Goal: Transaction & Acquisition: Purchase product/service

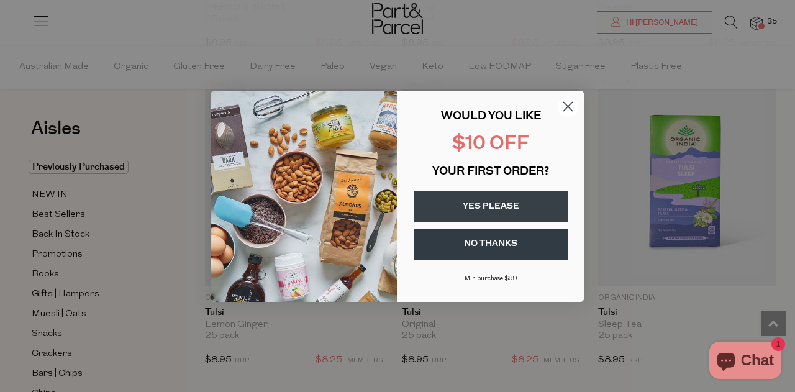
click at [562, 105] on circle "Close dialog" at bounding box center [568, 106] width 21 height 21
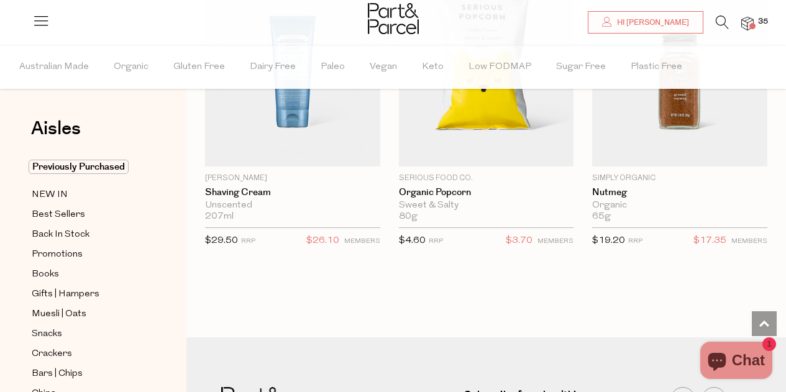
scroll to position [2834, 0]
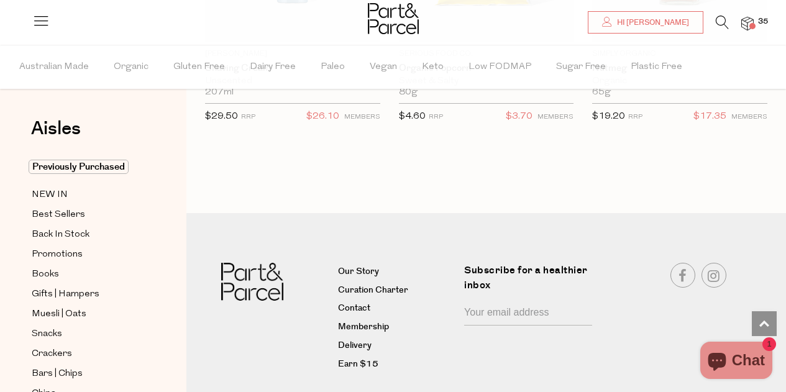
click at [714, 26] on li at bounding box center [715, 25] width 25 height 19
click at [718, 22] on icon at bounding box center [722, 23] width 13 height 14
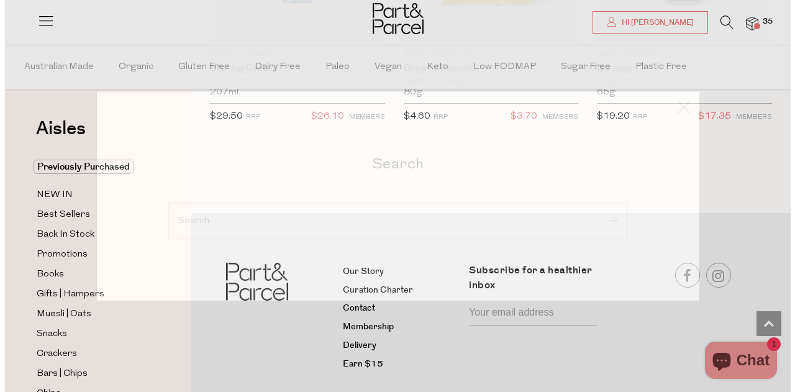
scroll to position [2864, 0]
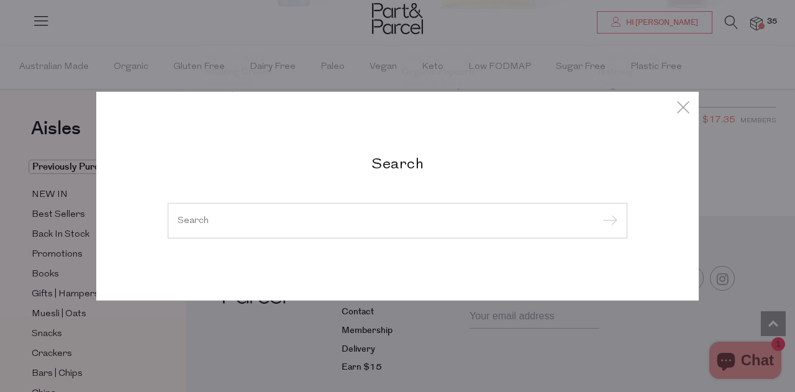
click at [365, 217] on input "search" at bounding box center [398, 220] width 440 height 9
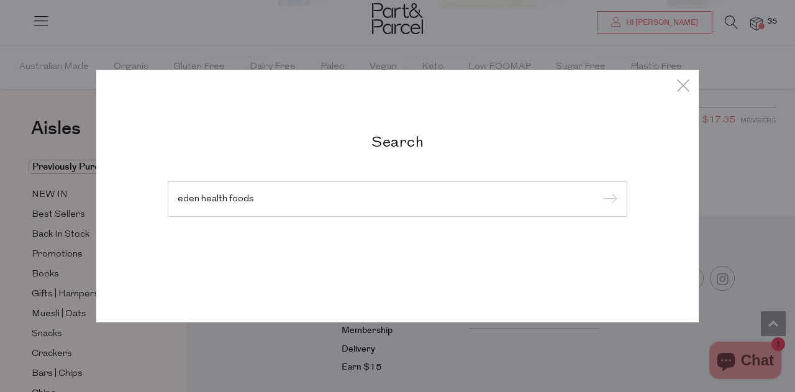
type input "eden health foods"
click at [599, 190] on input "submit" at bounding box center [608, 199] width 19 height 19
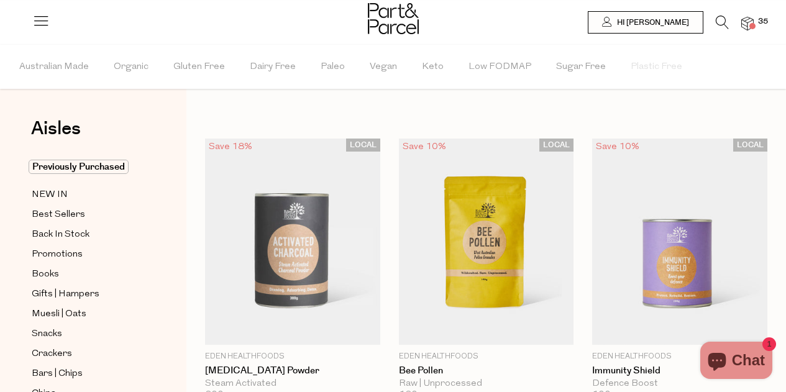
click at [749, 21] on img at bounding box center [747, 24] width 12 height 14
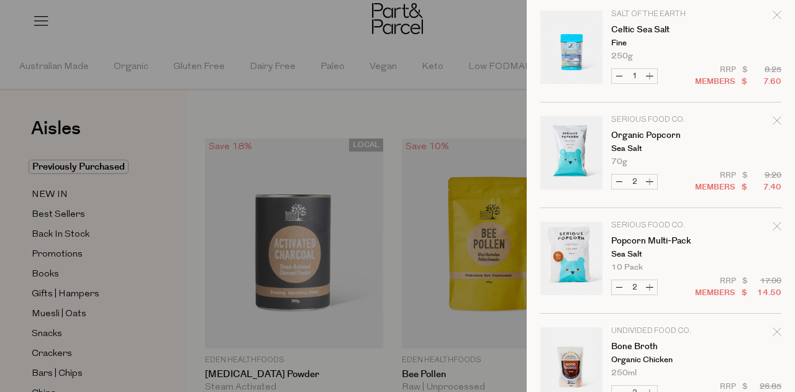
scroll to position [1740, 0]
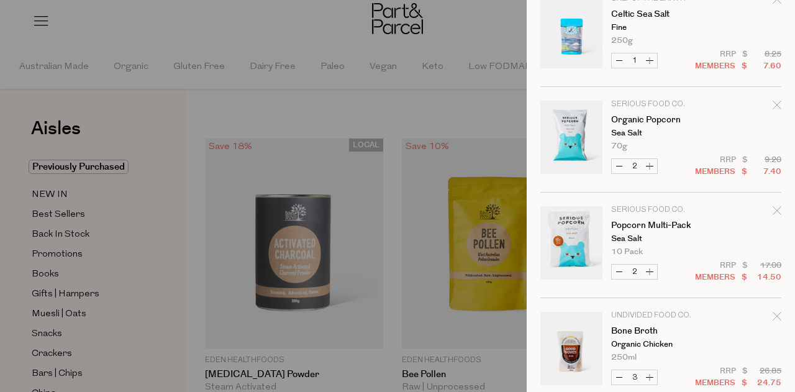
click at [619, 165] on button "Decrease Organic Popcorn" at bounding box center [619, 166] width 15 height 14
type input "1"
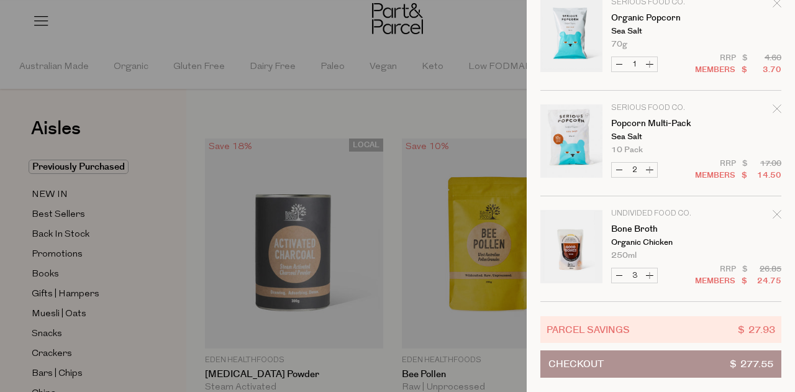
scroll to position [1366, 0]
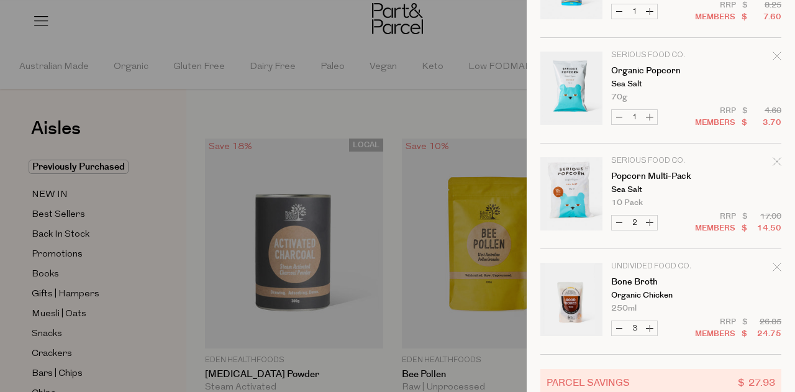
click at [619, 115] on button "Decrease Organic Popcorn" at bounding box center [619, 117] width 15 height 14
type input "0"
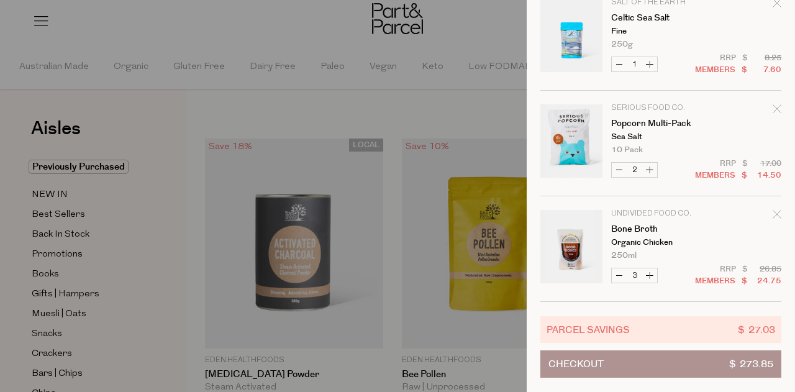
scroll to position [0, 0]
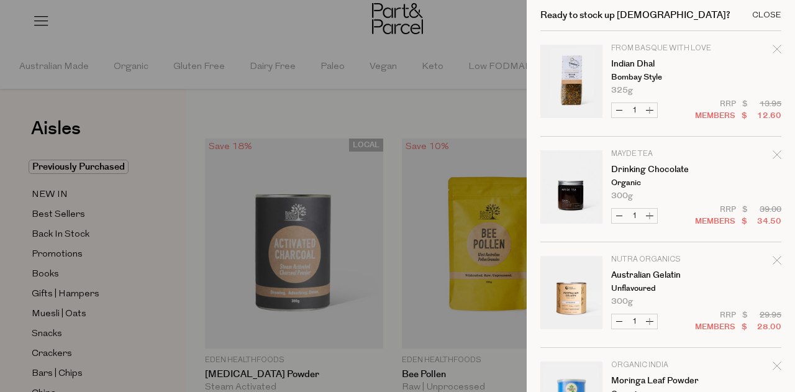
click at [764, 12] on div "Close" at bounding box center [767, 15] width 29 height 8
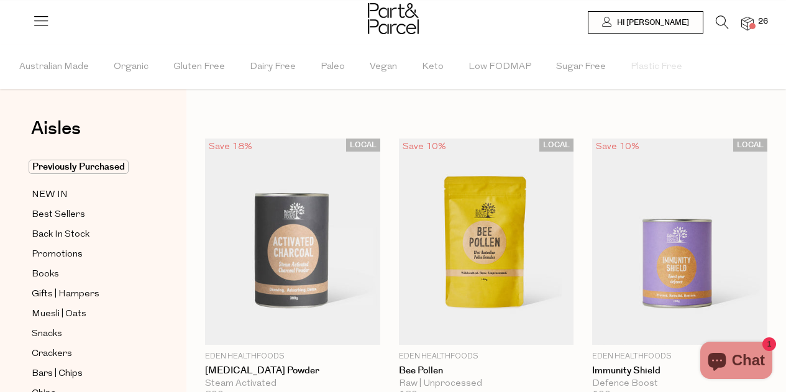
click at [719, 20] on icon at bounding box center [722, 23] width 13 height 14
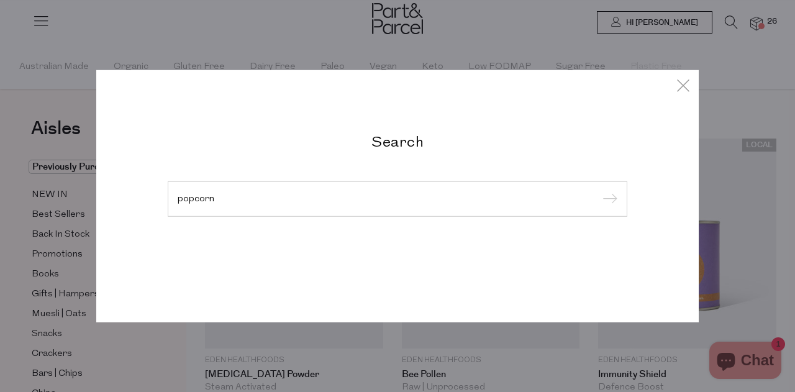
type input "popcorn"
click at [599, 190] on input "submit" at bounding box center [608, 199] width 19 height 19
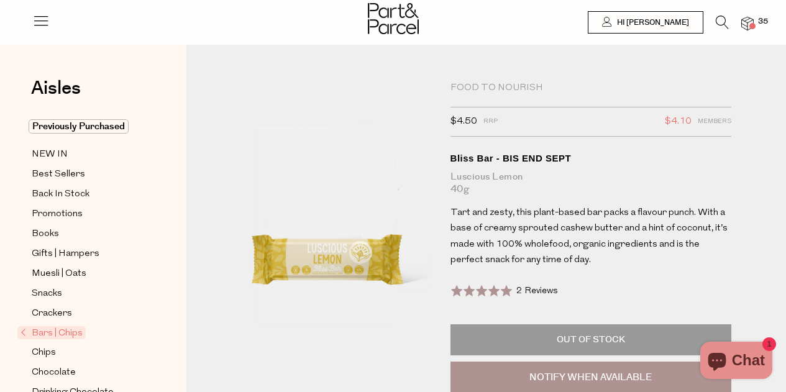
click at [487, 83] on div "Food to Nourish" at bounding box center [591, 88] width 281 height 12
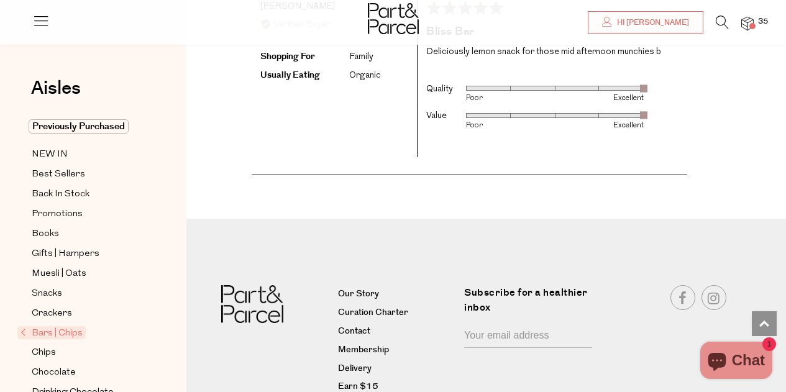
click at [722, 17] on icon at bounding box center [722, 23] width 13 height 14
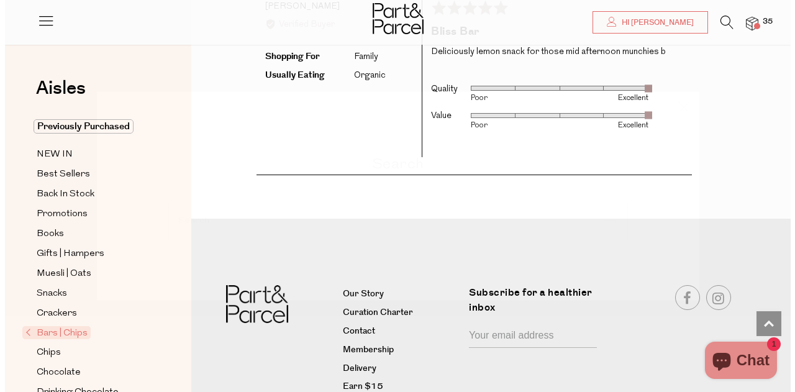
scroll to position [2206, 0]
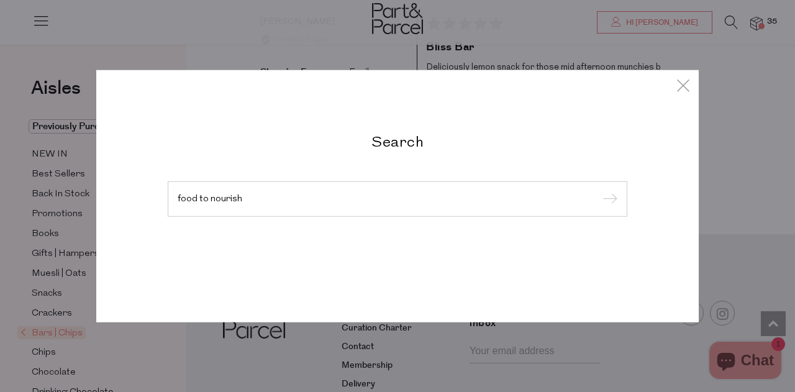
type input "food to nourish"
click at [599, 190] on input "submit" at bounding box center [608, 199] width 19 height 19
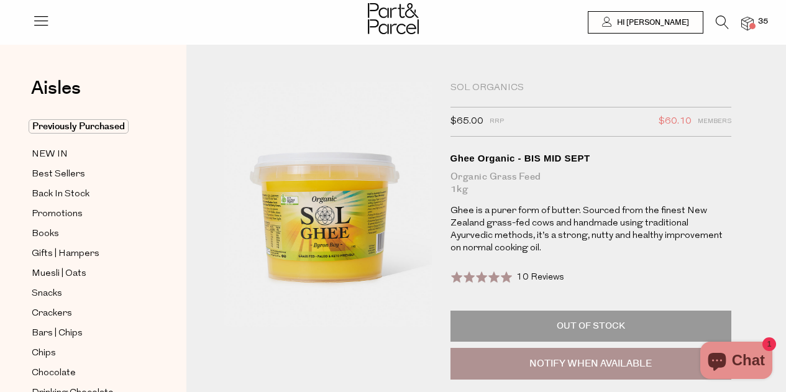
click at [723, 24] on icon at bounding box center [722, 23] width 13 height 14
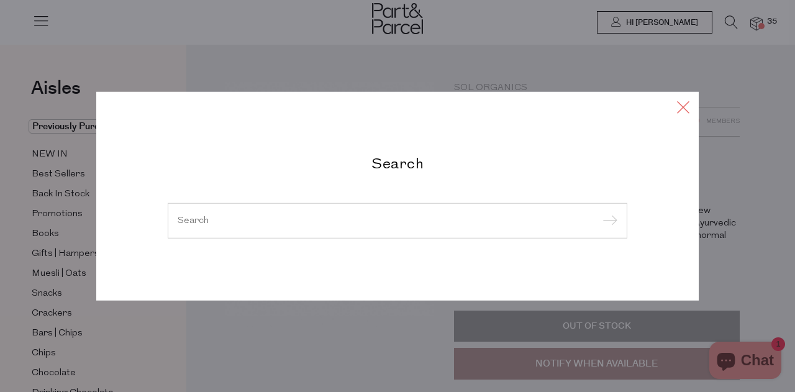
click at [688, 106] on icon at bounding box center [683, 107] width 19 height 18
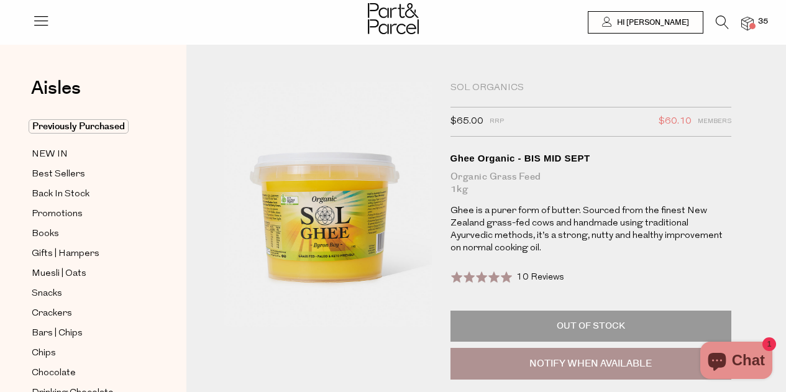
click at [718, 20] on icon at bounding box center [722, 23] width 13 height 14
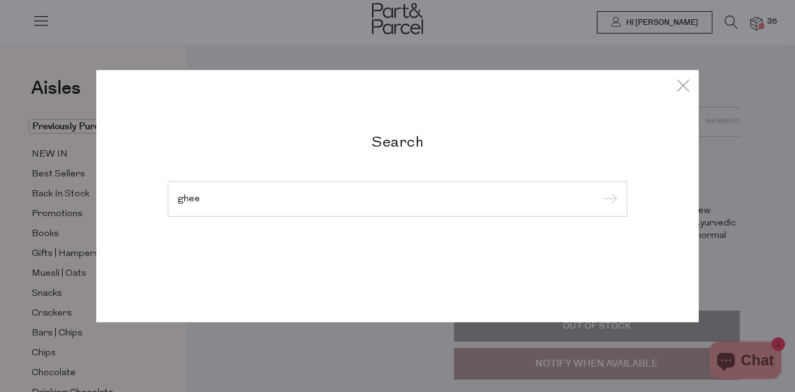
type input "ghee"
click at [599, 190] on input "submit" at bounding box center [608, 199] width 19 height 19
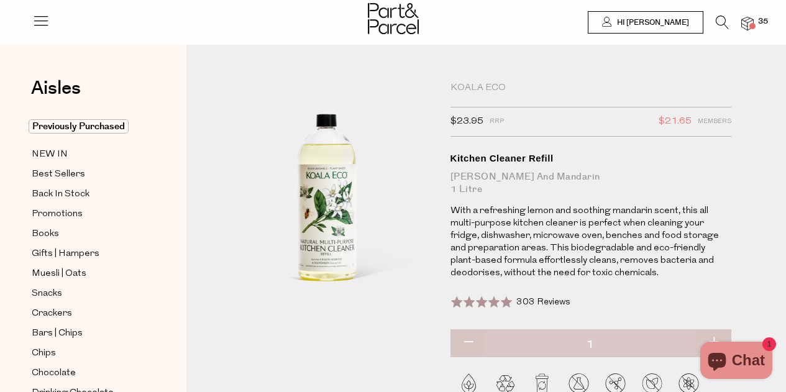
click at [480, 84] on div "Koala Eco" at bounding box center [591, 88] width 281 height 12
click at [723, 22] on icon at bounding box center [722, 23] width 13 height 14
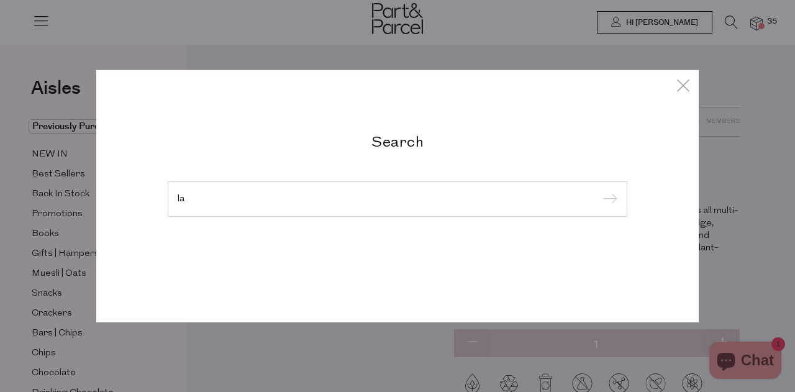
type input "l"
type input "koala eco"
click at [599, 190] on input "submit" at bounding box center [608, 199] width 19 height 19
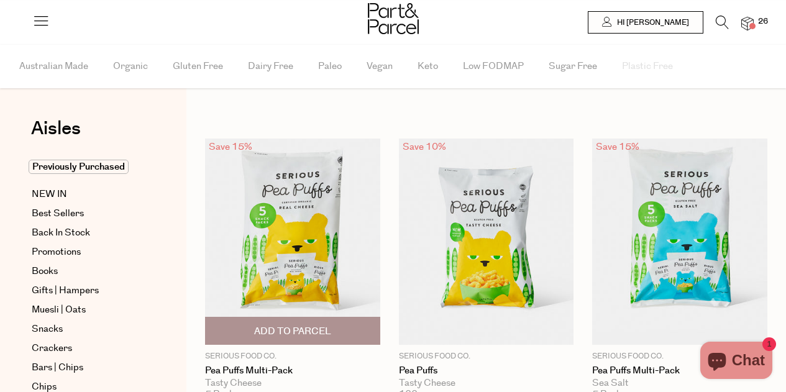
type input "2"
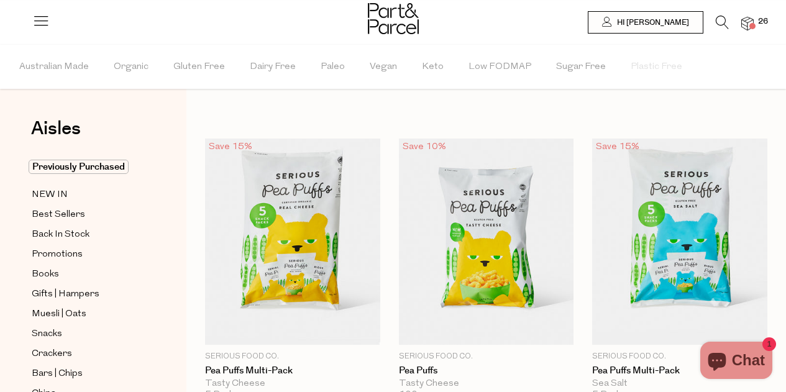
click at [716, 17] on icon at bounding box center [722, 23] width 13 height 14
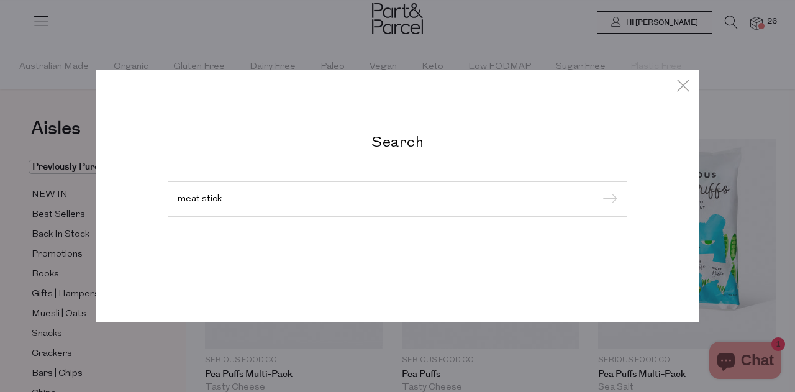
type input "meat stick"
click at [599, 190] on input "submit" at bounding box center [608, 199] width 19 height 19
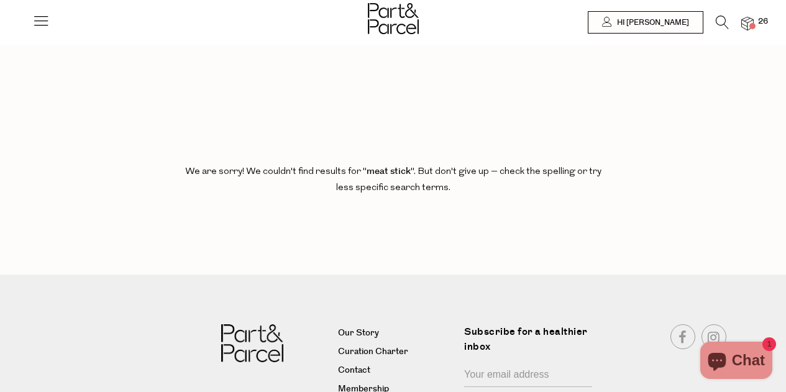
click at [721, 17] on icon at bounding box center [722, 23] width 13 height 14
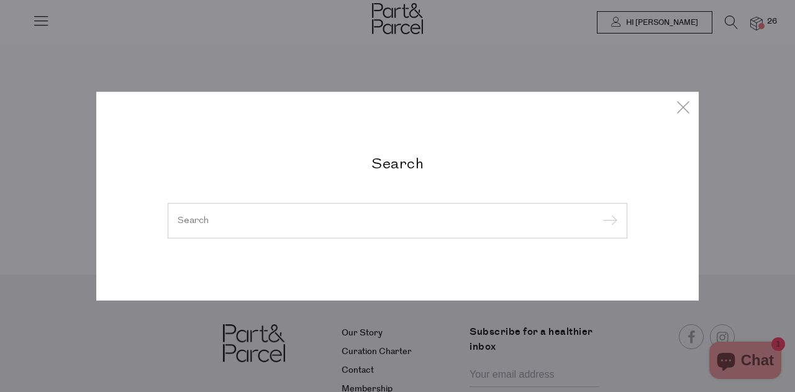
click at [239, 224] on input "search" at bounding box center [398, 220] width 440 height 9
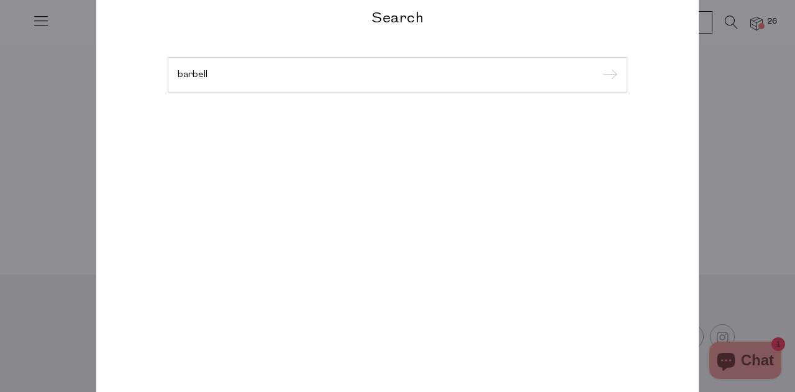
type input "barbell"
click at [599, 66] on input "submit" at bounding box center [608, 75] width 19 height 19
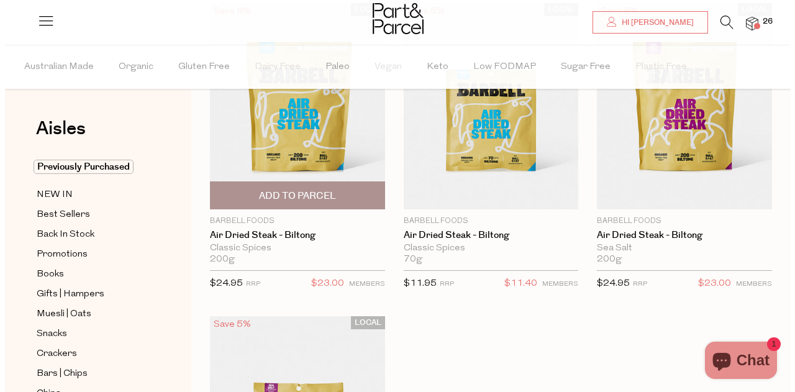
scroll to position [62, 0]
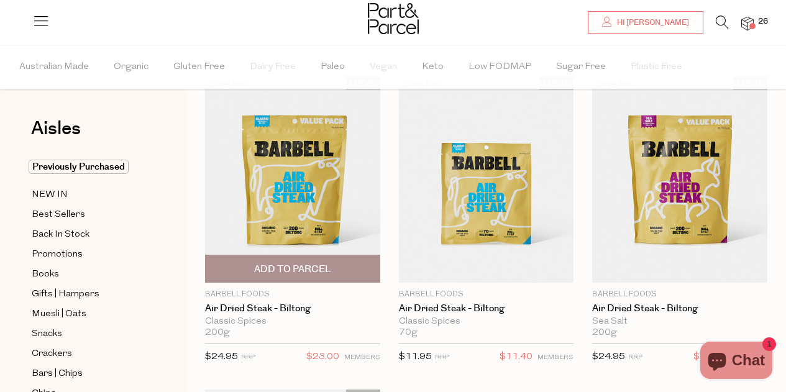
click at [302, 267] on span "Add To Parcel" at bounding box center [292, 269] width 77 height 13
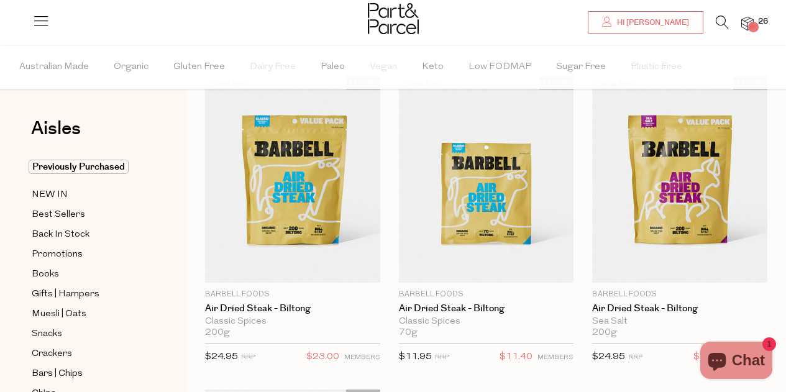
click at [717, 21] on icon at bounding box center [722, 23] width 13 height 14
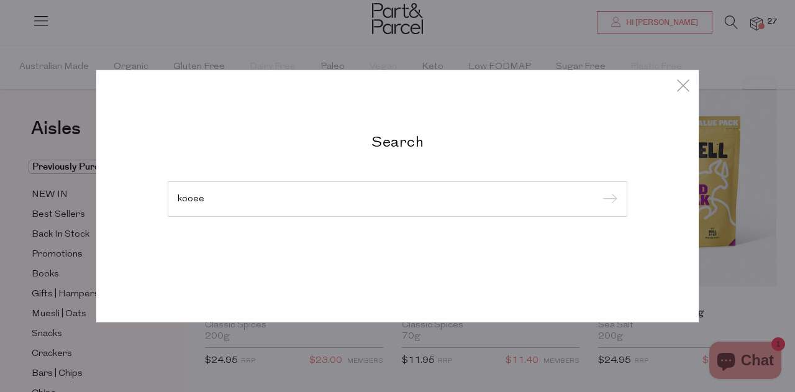
type input "kooee"
click at [599, 190] on input "submit" at bounding box center [608, 199] width 19 height 19
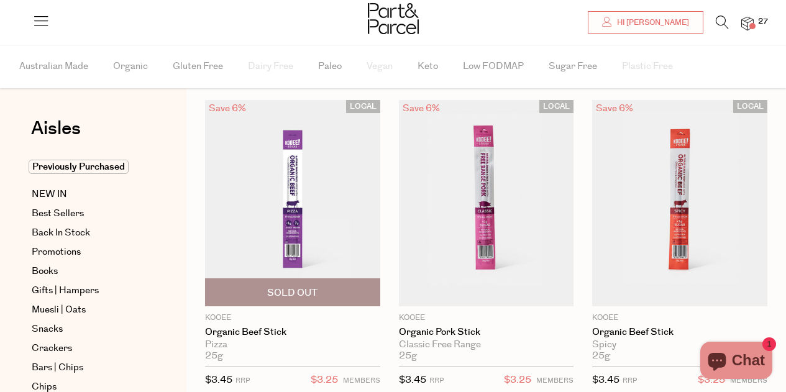
scroll to position [62, 0]
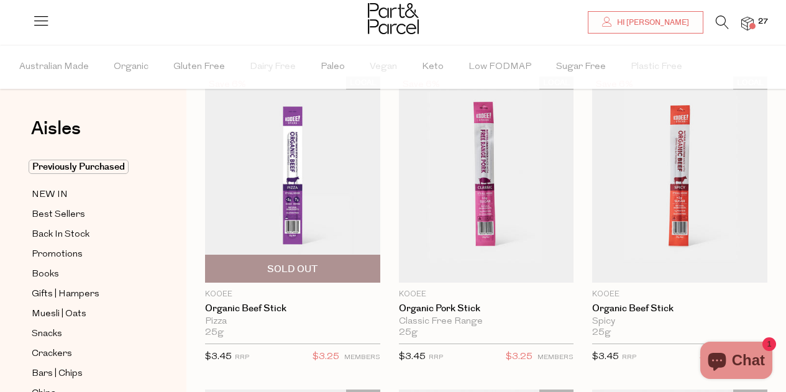
type input "5"
type input "4"
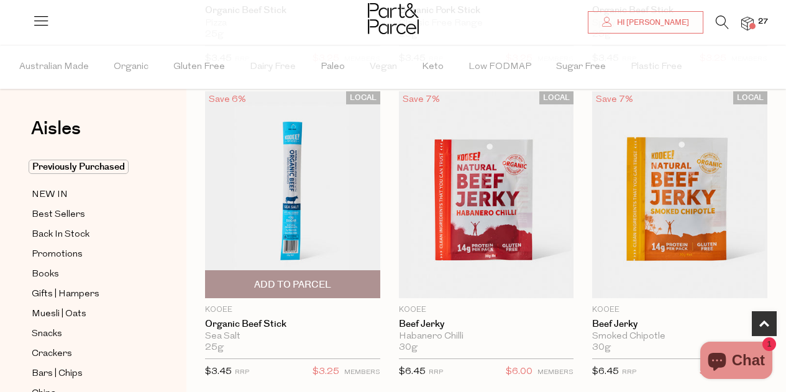
scroll to position [373, 0]
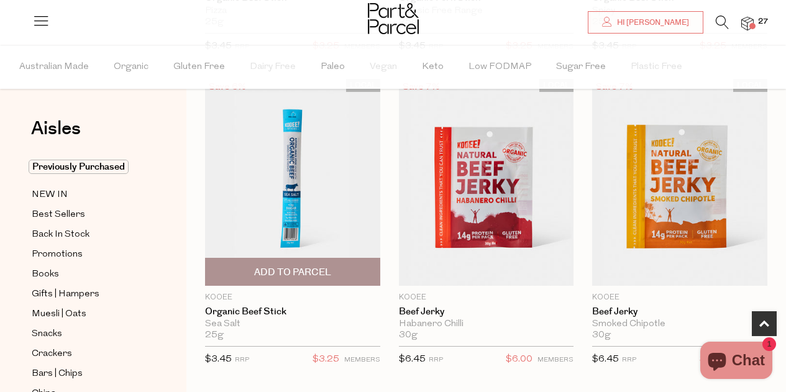
click at [298, 266] on span "Add To Parcel" at bounding box center [292, 272] width 77 height 13
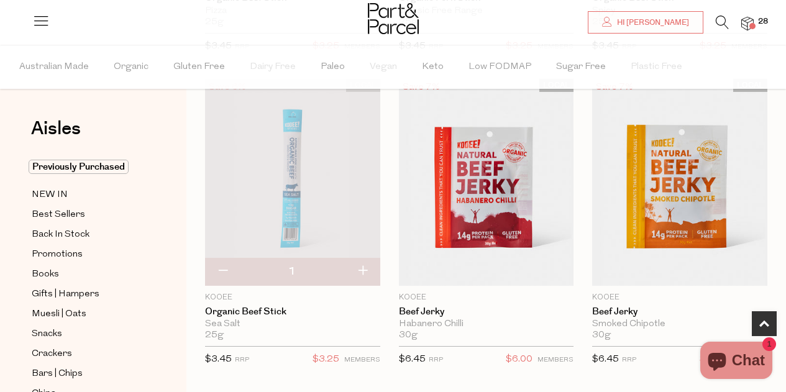
click at [365, 268] on button "button" at bounding box center [362, 271] width 35 height 27
type input "2"
click at [362, 269] on button "button" at bounding box center [362, 271] width 35 height 27
type input "3"
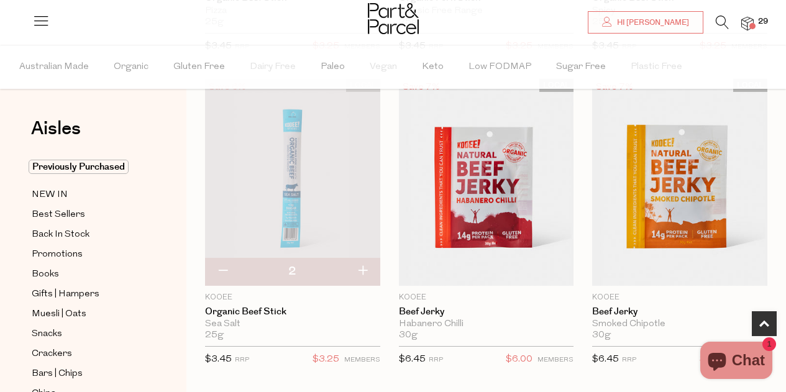
type input "3"
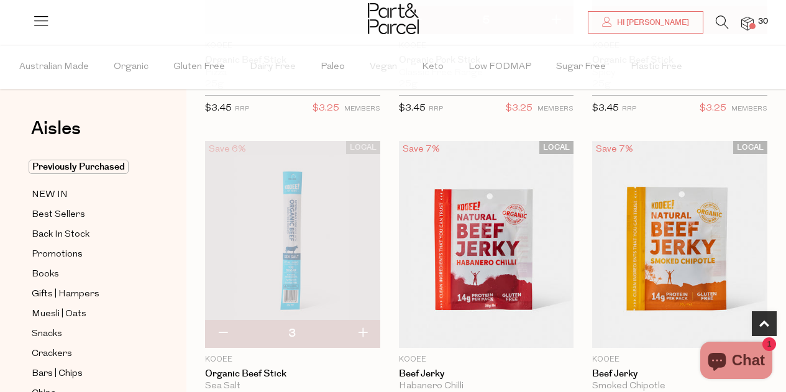
scroll to position [435, 0]
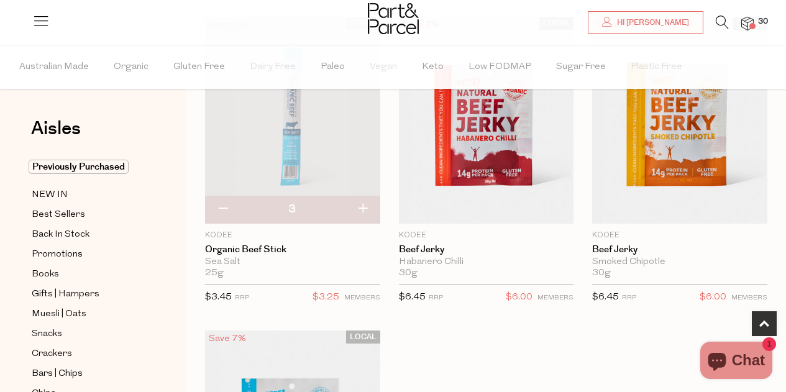
click at [364, 208] on button "button" at bounding box center [362, 209] width 35 height 27
type input "4"
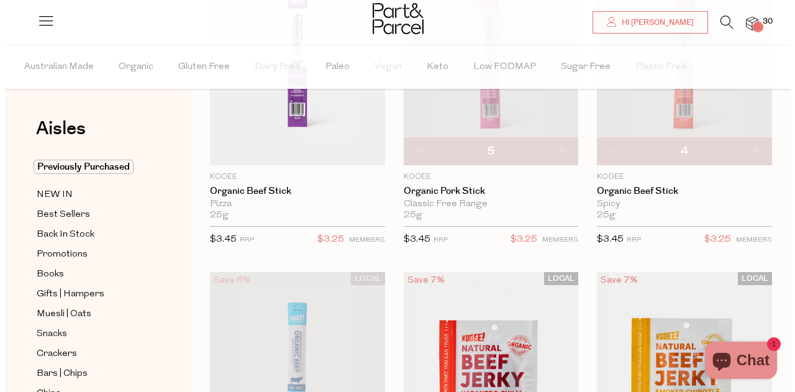
scroll to position [0, 0]
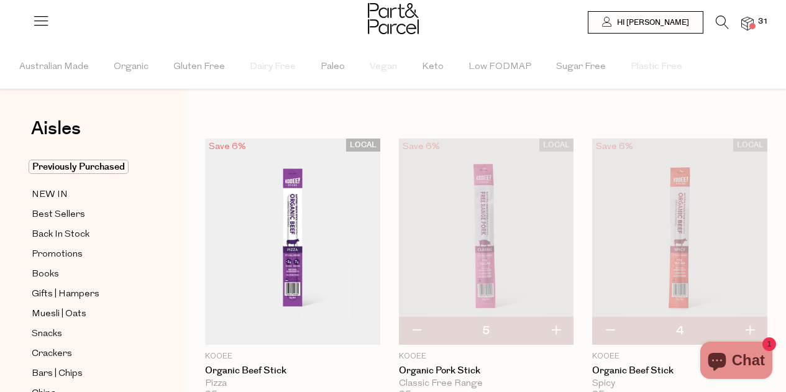
click at [721, 19] on icon at bounding box center [722, 23] width 13 height 14
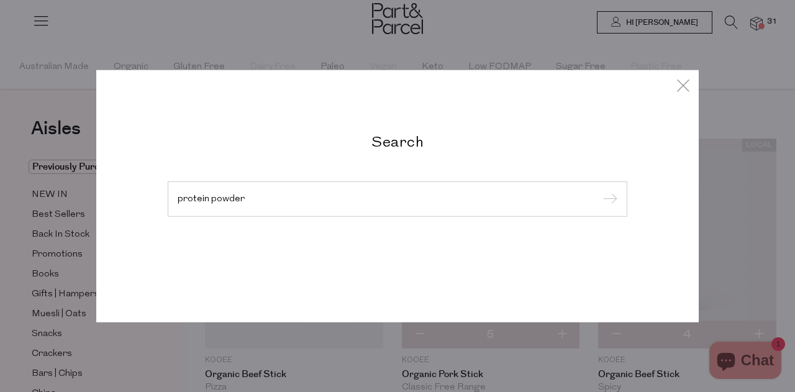
type input "protein powder"
click at [599, 190] on input "submit" at bounding box center [608, 199] width 19 height 19
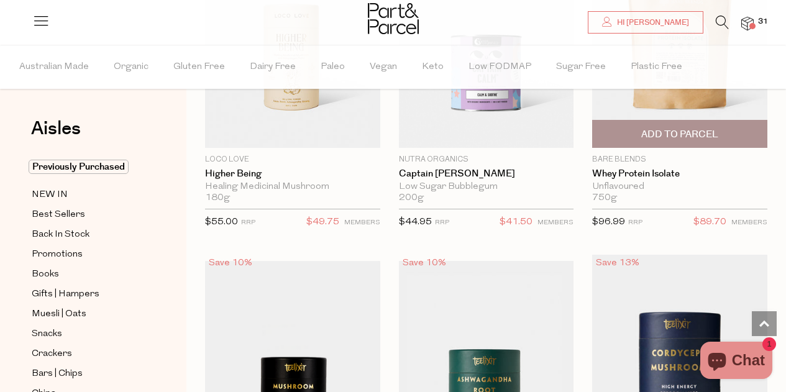
scroll to position [4160, 0]
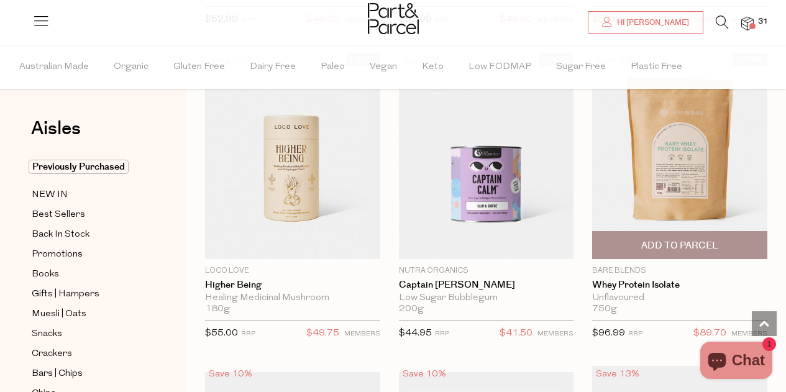
click at [683, 239] on span "Add To Parcel" at bounding box center [679, 245] width 77 height 13
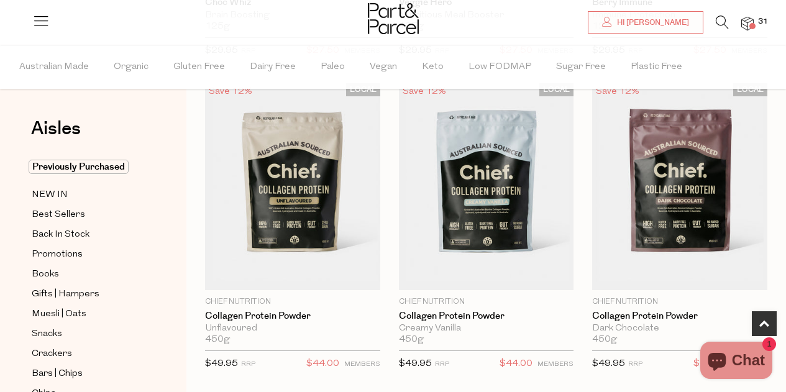
scroll to position [369, 0]
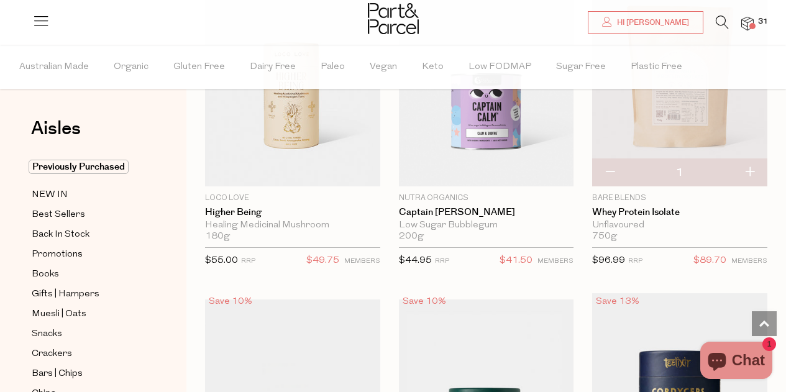
scroll to position [4127, 0]
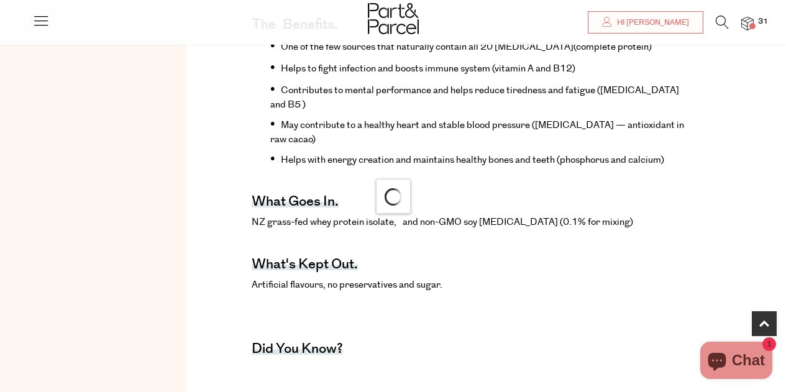
scroll to position [559, 0]
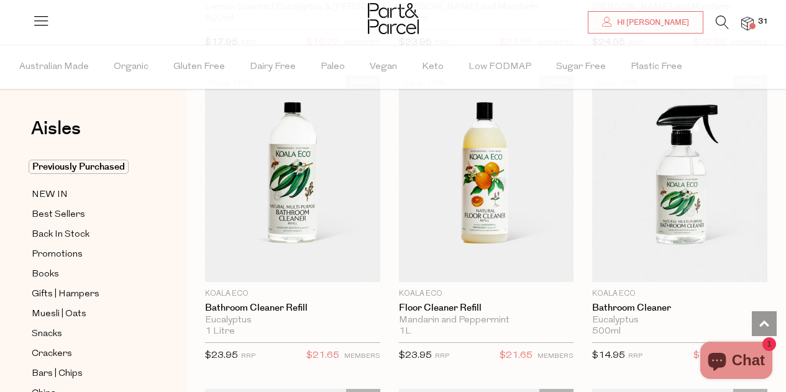
scroll to position [1678, 0]
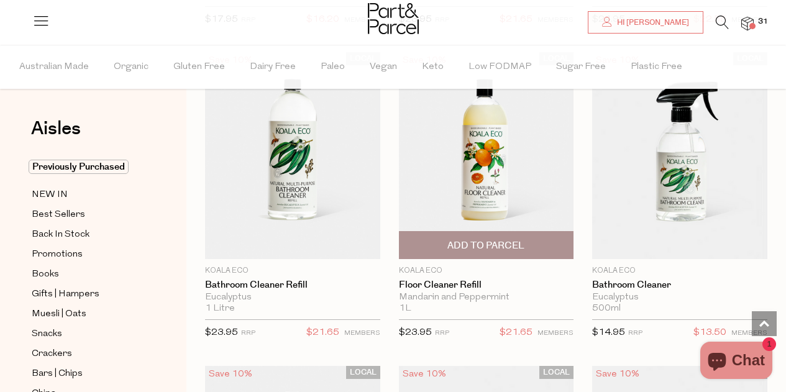
click at [483, 240] on span "Add To Parcel" at bounding box center [485, 245] width 77 height 13
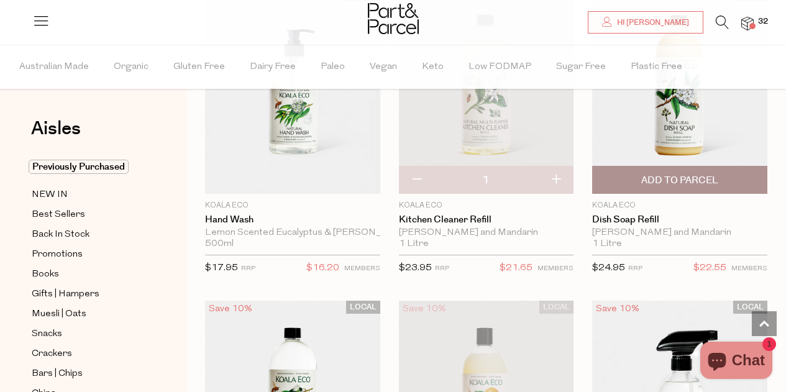
scroll to position [1367, 0]
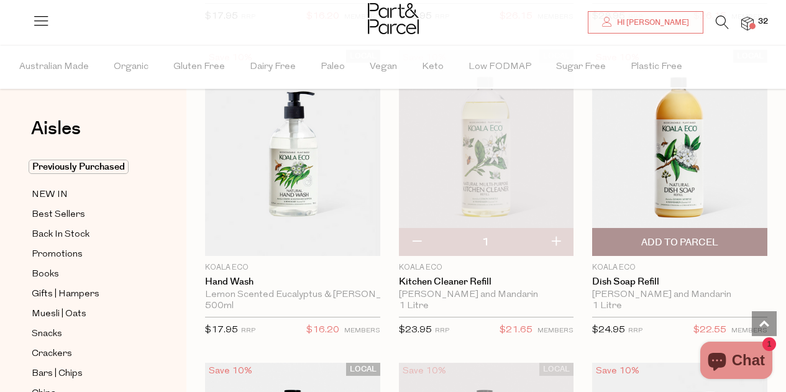
click at [672, 237] on span "Add To Parcel" at bounding box center [679, 242] width 77 height 13
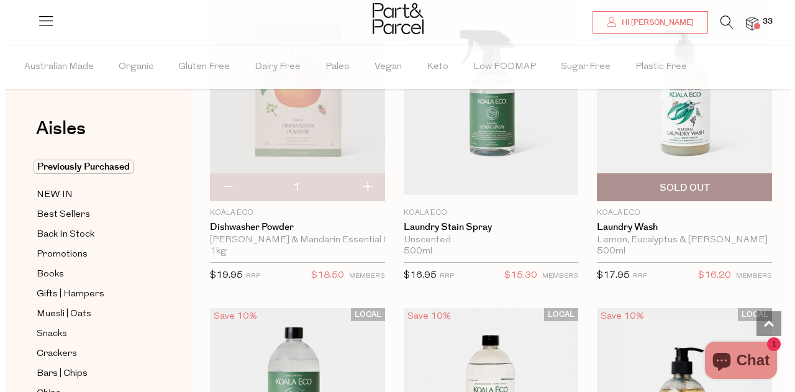
scroll to position [0, 0]
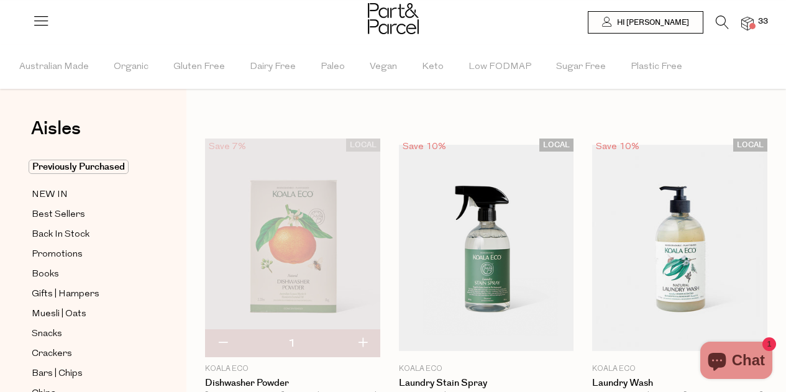
click at [726, 17] on icon at bounding box center [722, 23] width 13 height 14
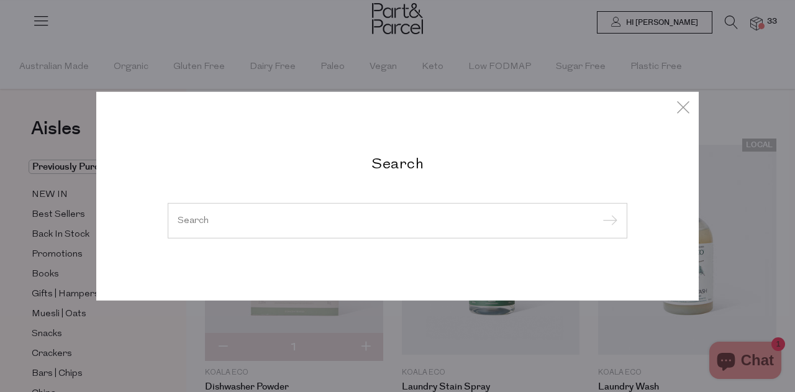
click at [303, 216] on input "search" at bounding box center [398, 220] width 440 height 9
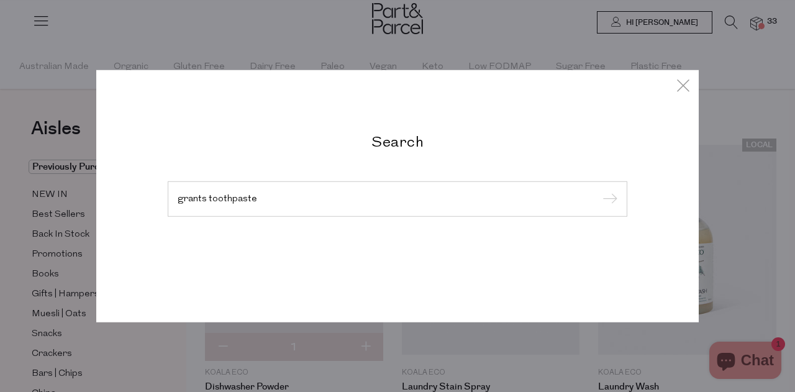
type input "grants toothpaste"
click at [599, 190] on input "submit" at bounding box center [608, 199] width 19 height 19
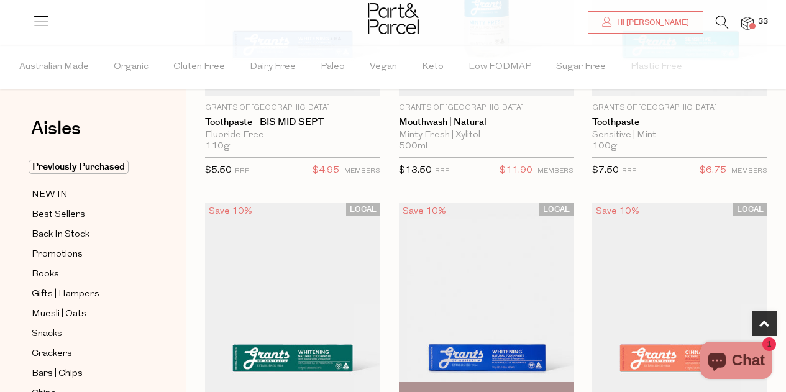
scroll to position [62, 0]
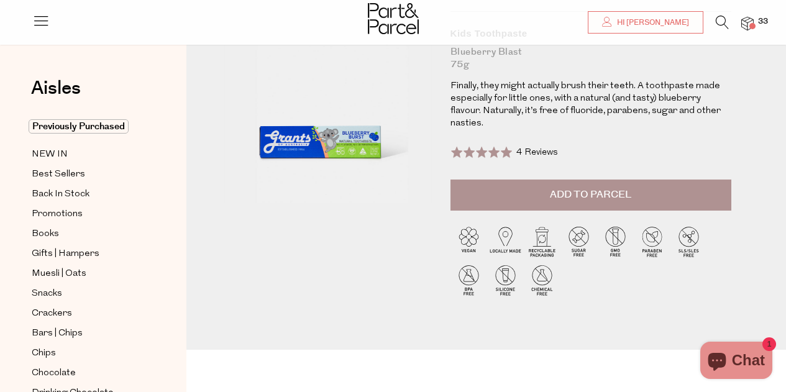
scroll to position [62, 0]
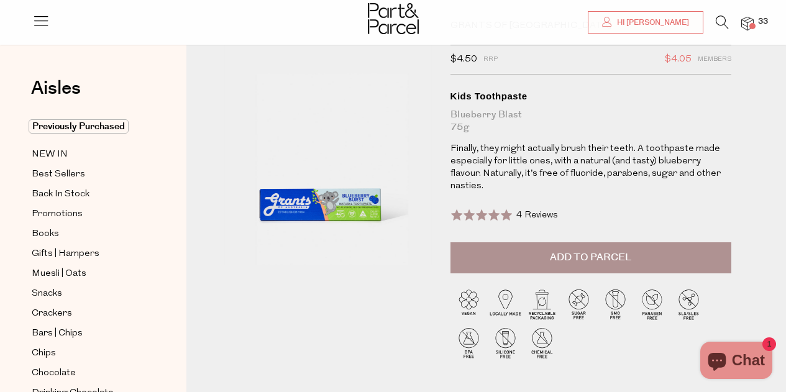
click at [551, 250] on span "Add to Parcel" at bounding box center [590, 257] width 81 height 14
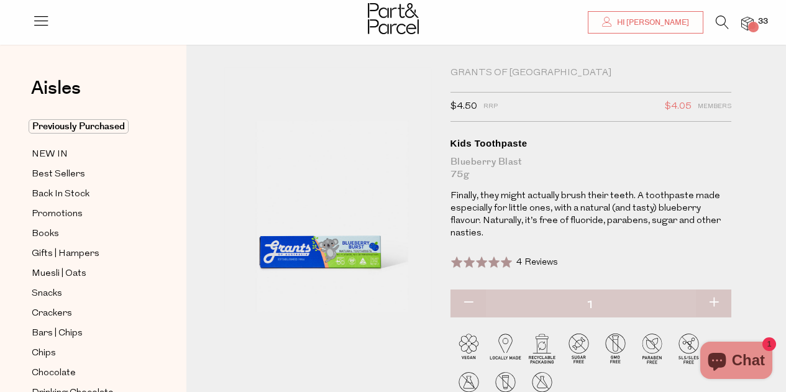
scroll to position [0, 0]
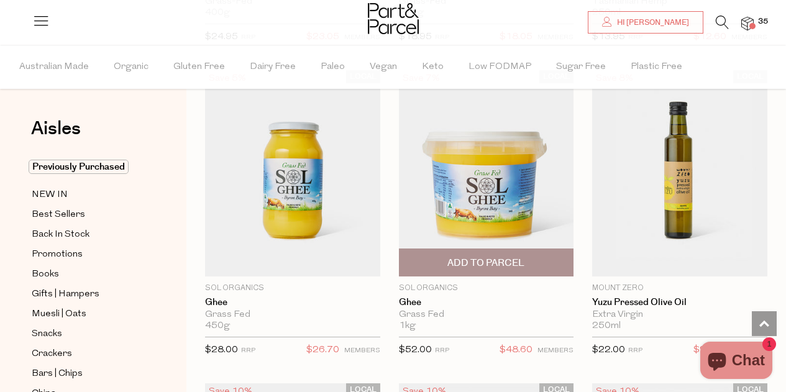
scroll to position [1056, 0]
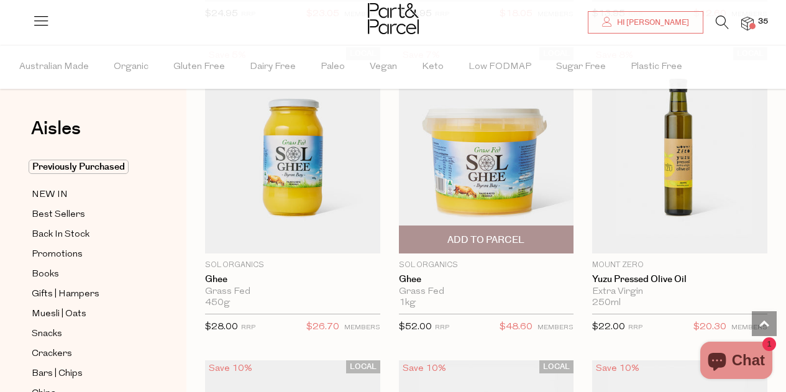
click at [482, 236] on span "Add To Parcel" at bounding box center [485, 240] width 77 height 13
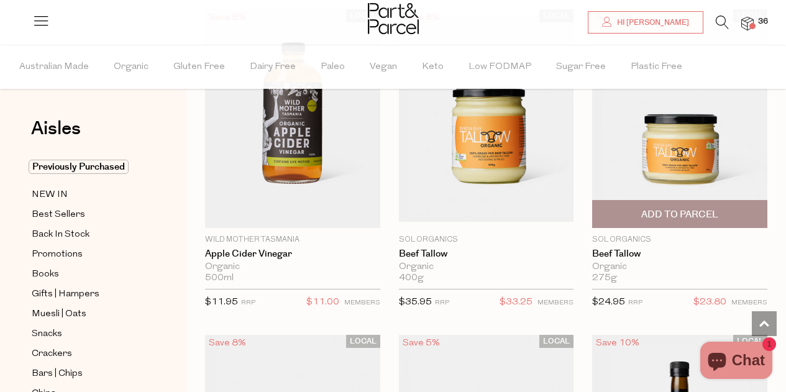
scroll to position [311, 0]
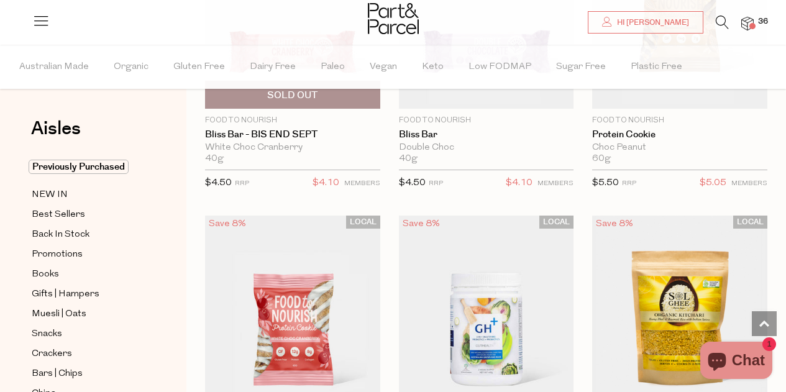
scroll to position [3853, 0]
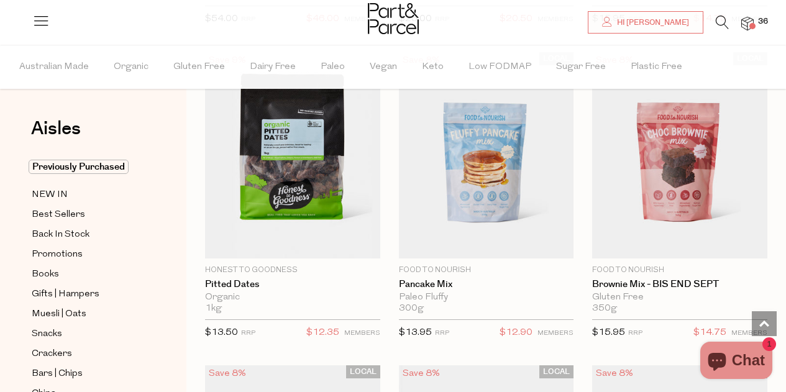
scroll to position [5779, 0]
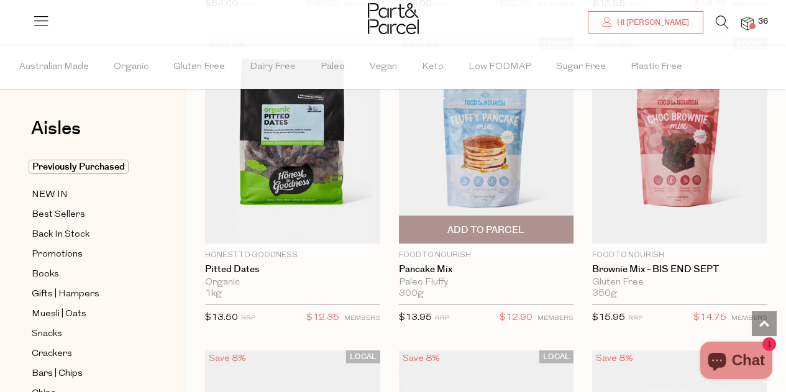
click at [483, 224] on span "Add To Parcel" at bounding box center [485, 230] width 77 height 13
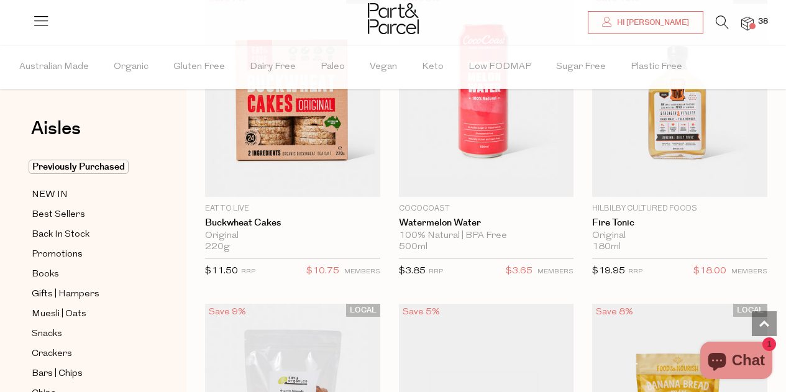
scroll to position [6711, 0]
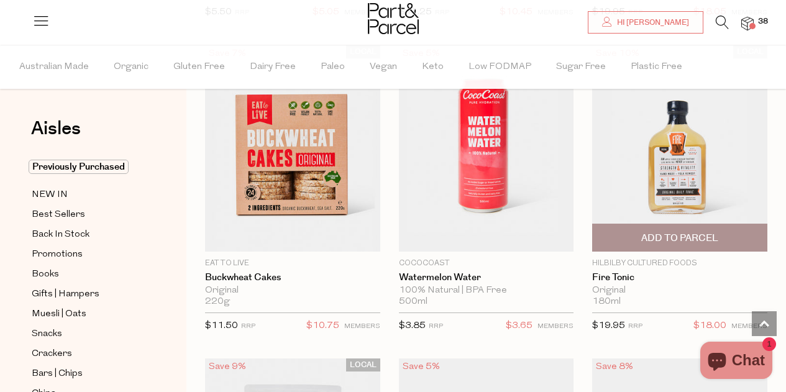
click at [677, 232] on span "Add To Parcel" at bounding box center [679, 238] width 77 height 13
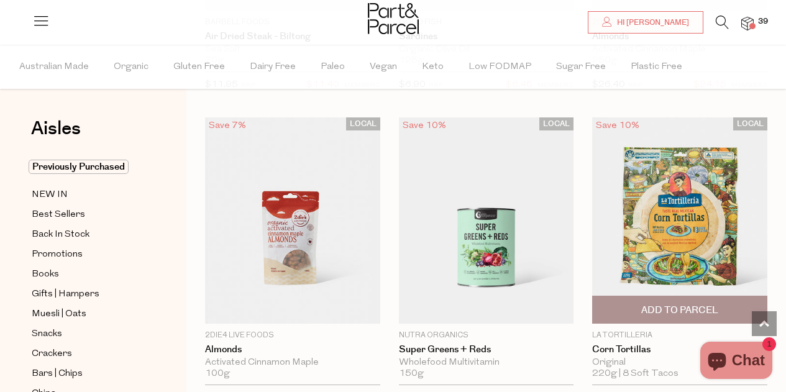
scroll to position [7954, 0]
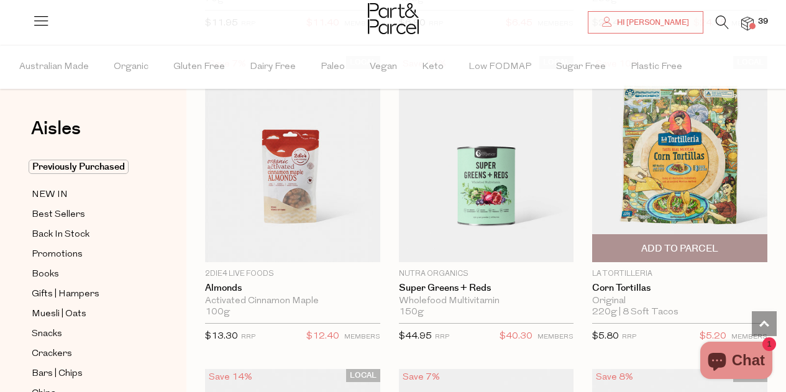
click at [680, 242] on span "Add To Parcel" at bounding box center [679, 248] width 77 height 13
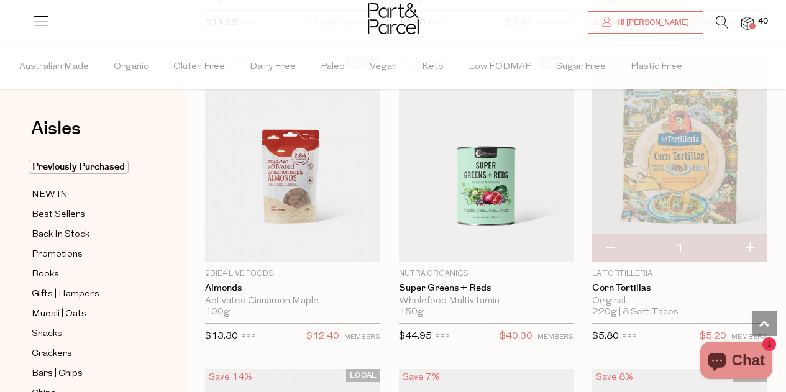
click at [749, 235] on button "button" at bounding box center [749, 248] width 35 height 27
type input "2"
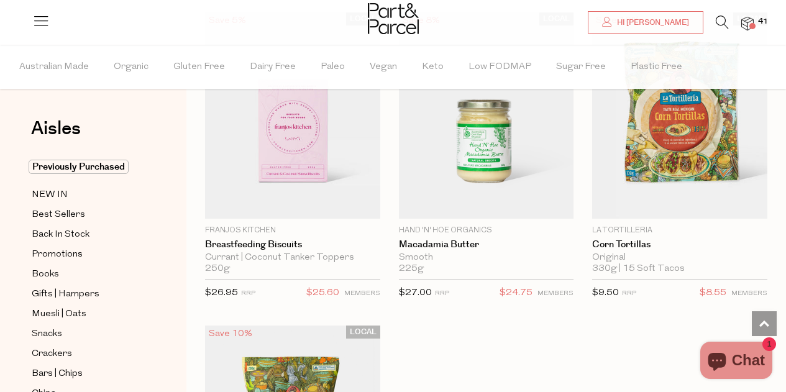
scroll to position [10129, 0]
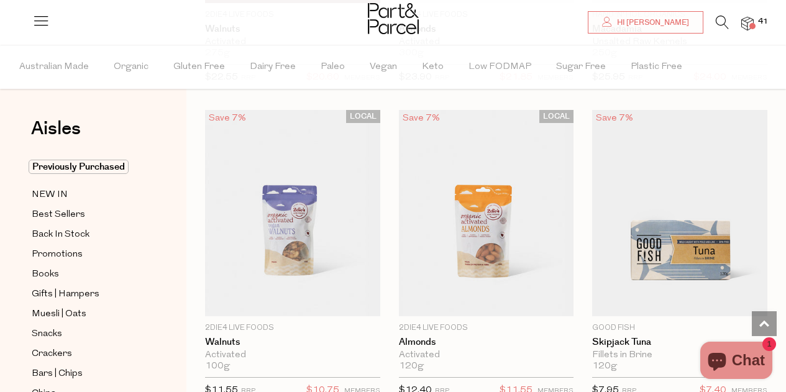
scroll to position [11434, 0]
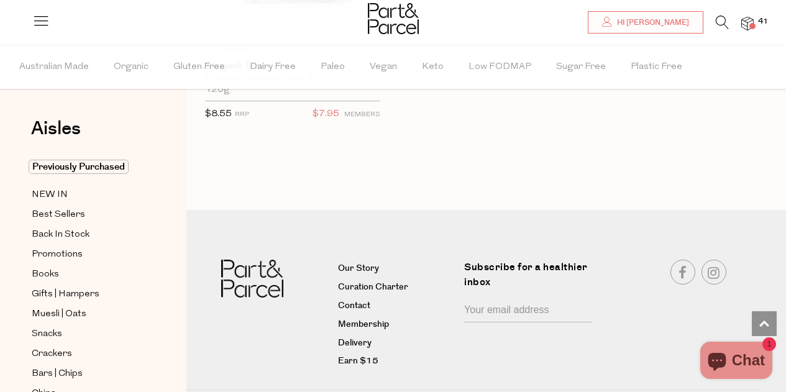
click at [724, 21] on icon at bounding box center [722, 23] width 13 height 14
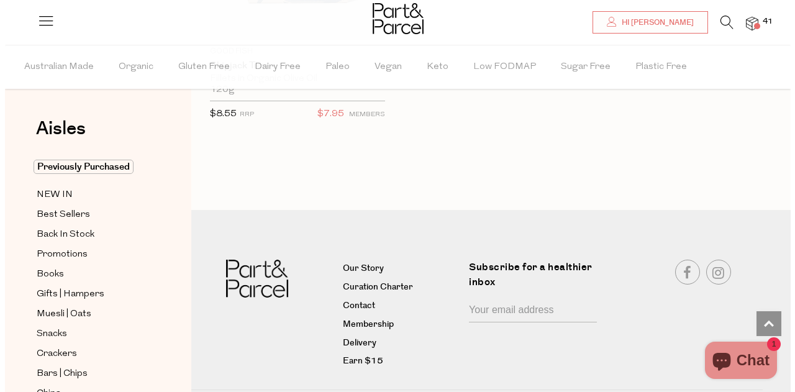
scroll to position [12403, 0]
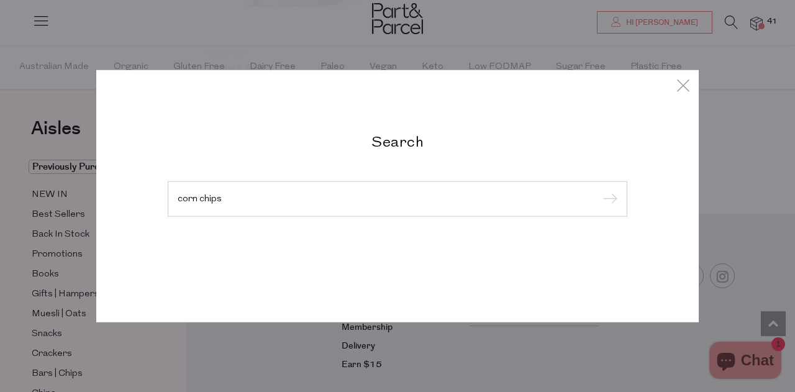
type input "corn chips"
click at [599, 190] on input "submit" at bounding box center [608, 199] width 19 height 19
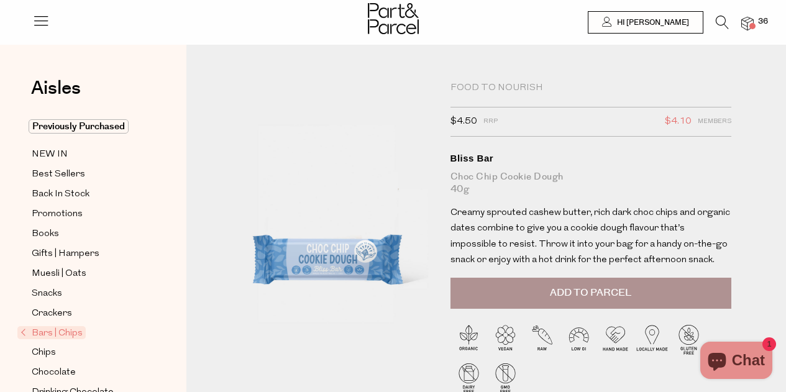
click at [620, 289] on span "Add to Parcel" at bounding box center [590, 293] width 81 height 14
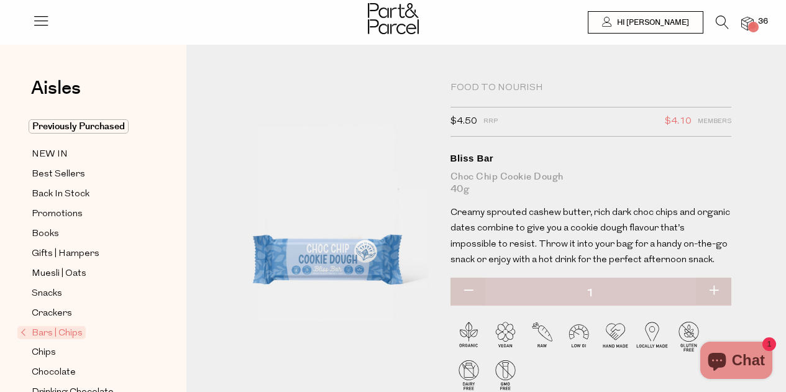
click at [717, 286] on button "button" at bounding box center [713, 291] width 35 height 27
type input "3"
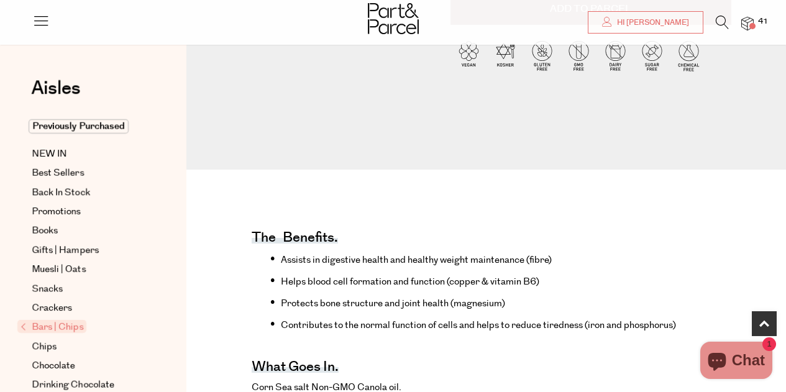
scroll to position [497, 0]
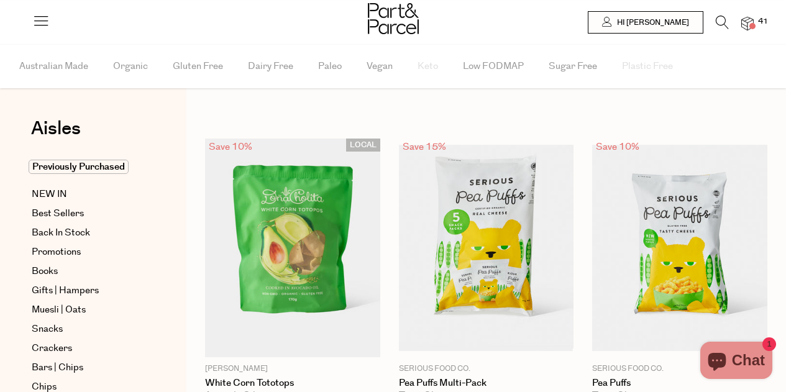
type input "2"
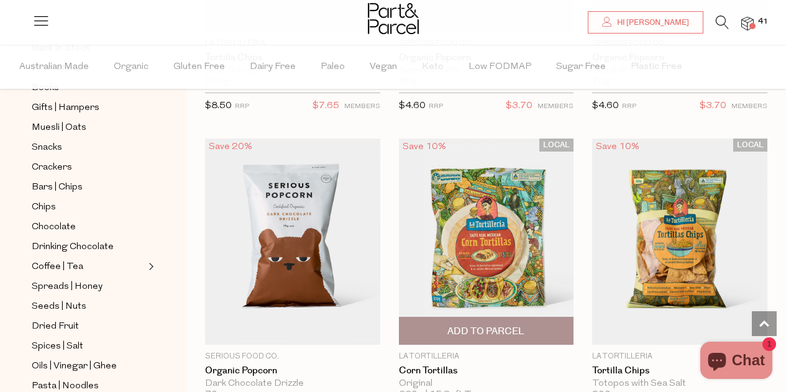
scroll to position [1243, 0]
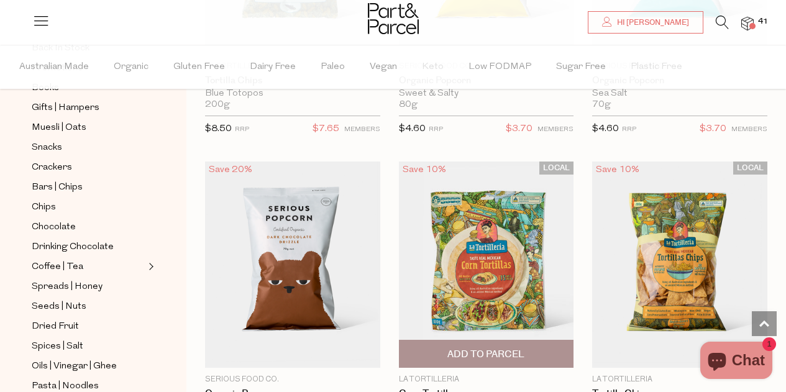
click at [498, 348] on span "Add To Parcel" at bounding box center [485, 354] width 77 height 13
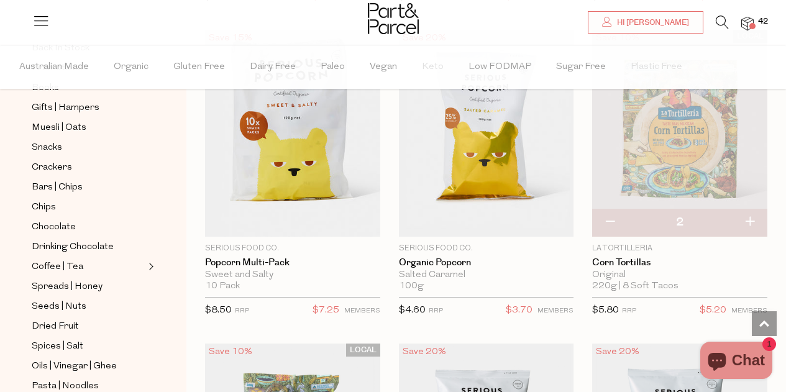
scroll to position [684, 0]
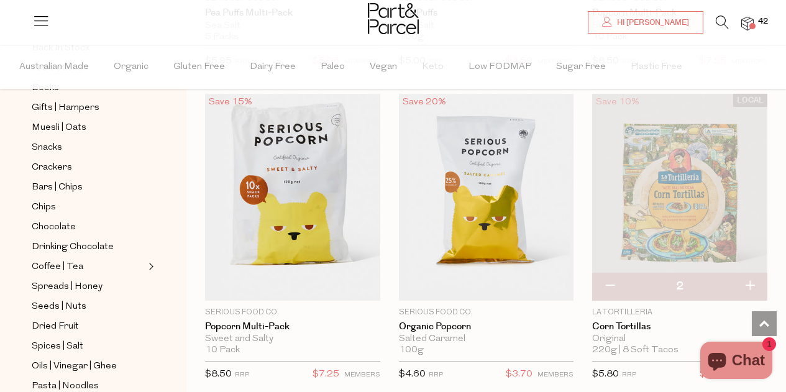
click at [612, 282] on button "button" at bounding box center [609, 286] width 35 height 27
type input "1"
click at [611, 283] on button "button" at bounding box center [609, 286] width 35 height 27
type input "0"
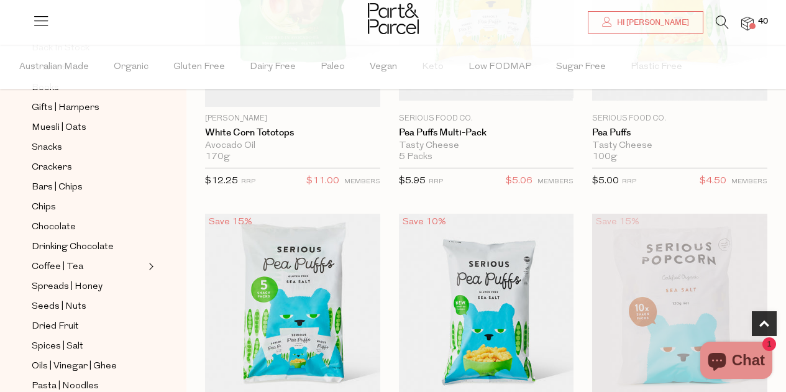
scroll to position [373, 0]
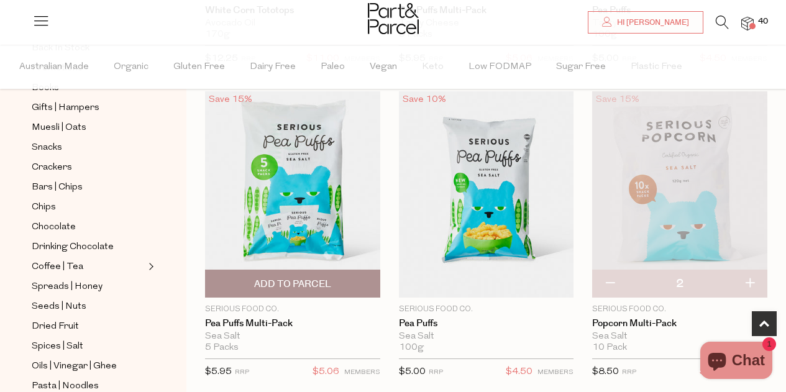
click at [327, 279] on span "Add To Parcel" at bounding box center [292, 284] width 77 height 13
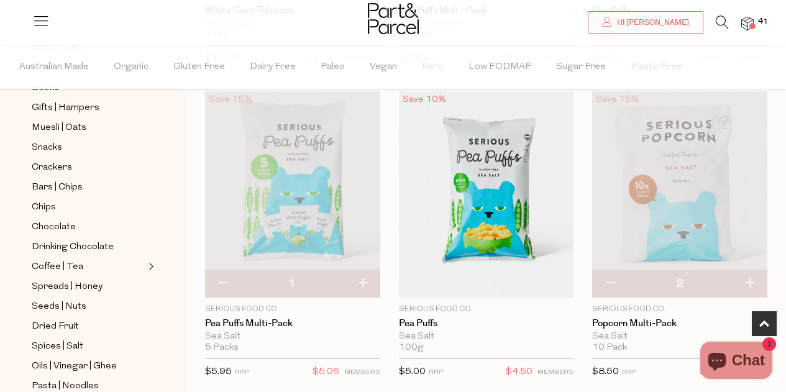
click at [361, 280] on button "button" at bounding box center [362, 283] width 35 height 27
type input "2"
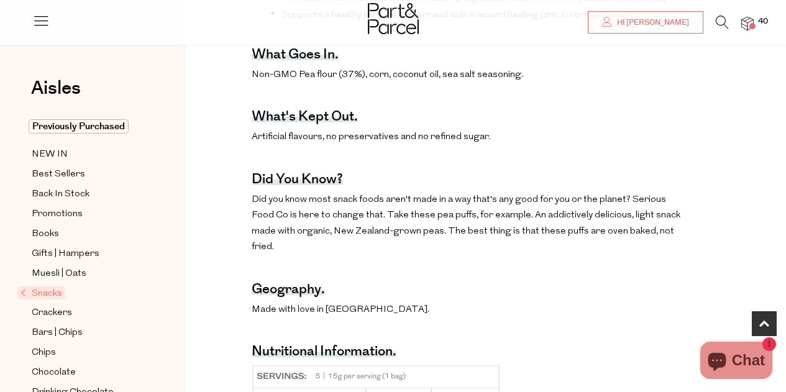
scroll to position [558, 0]
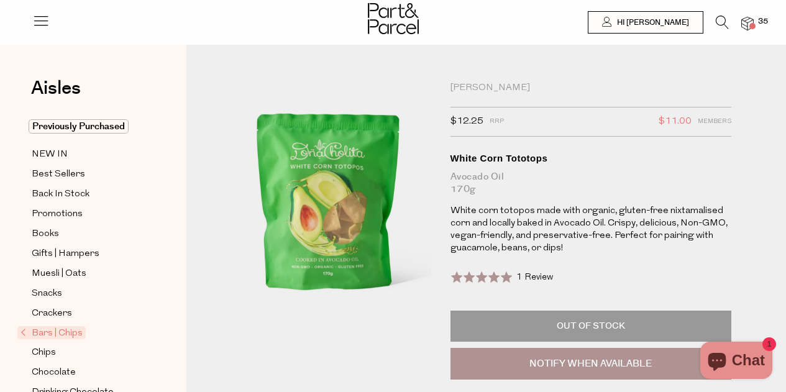
click at [717, 21] on icon at bounding box center [722, 23] width 13 height 14
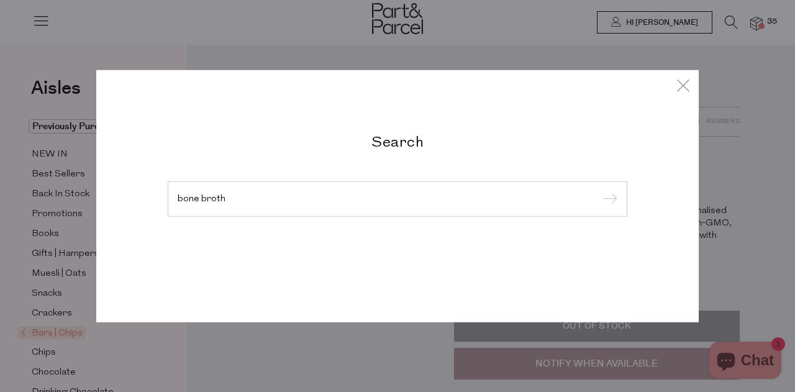
type input "bone broth"
click at [599, 190] on input "submit" at bounding box center [608, 199] width 19 height 19
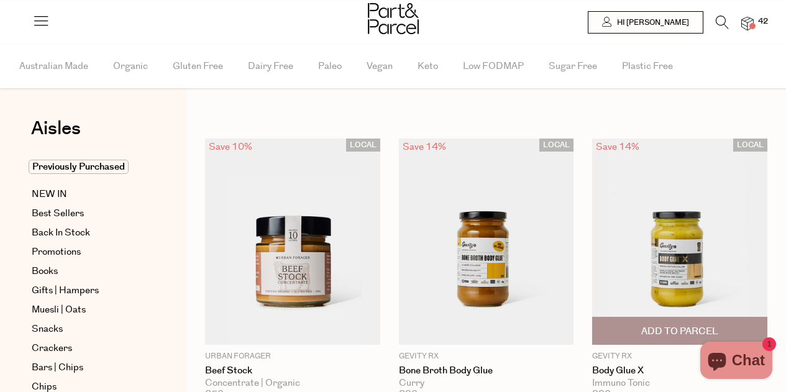
type input "3"
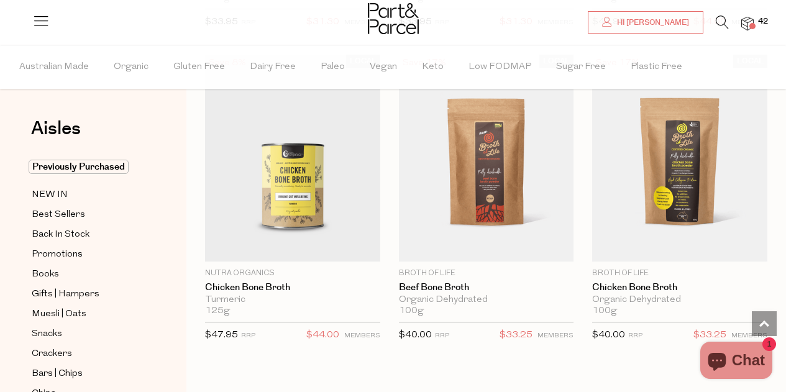
scroll to position [2588, 0]
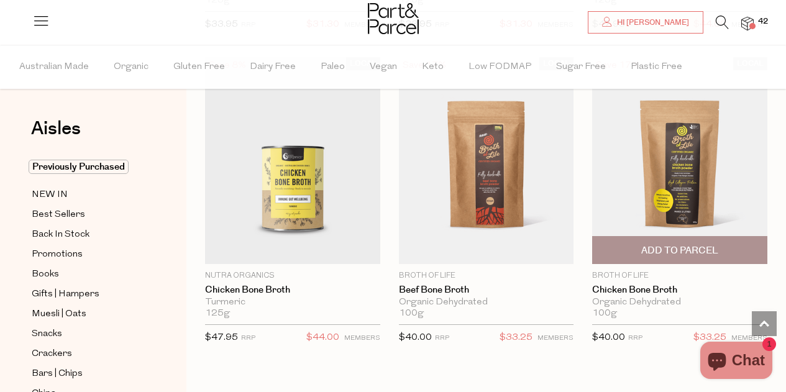
click at [677, 244] on span "Add To Parcel" at bounding box center [679, 250] width 77 height 13
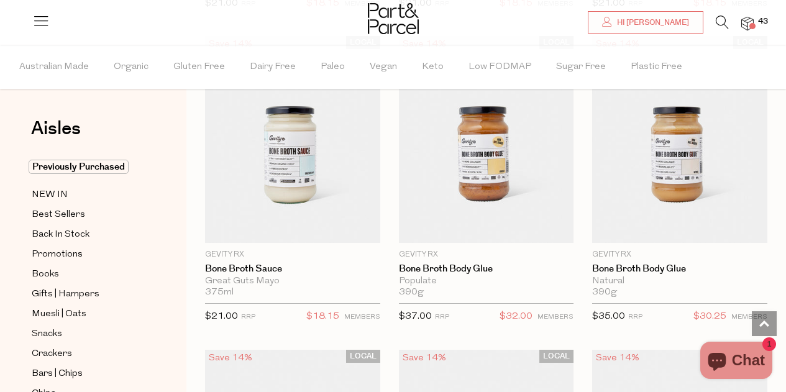
scroll to position [1353, 0]
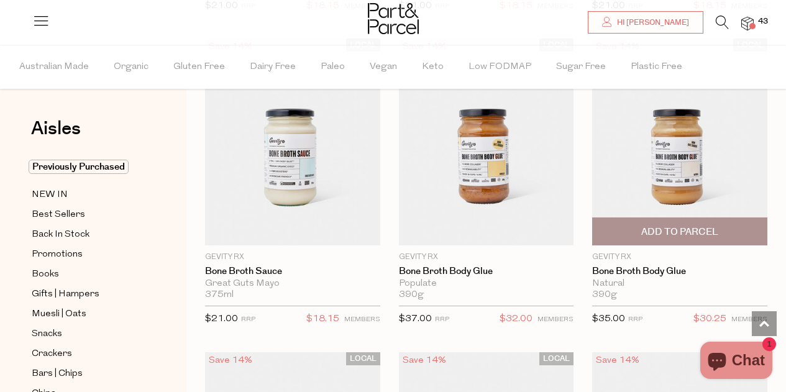
click at [694, 226] on span "Add To Parcel" at bounding box center [679, 232] width 77 height 13
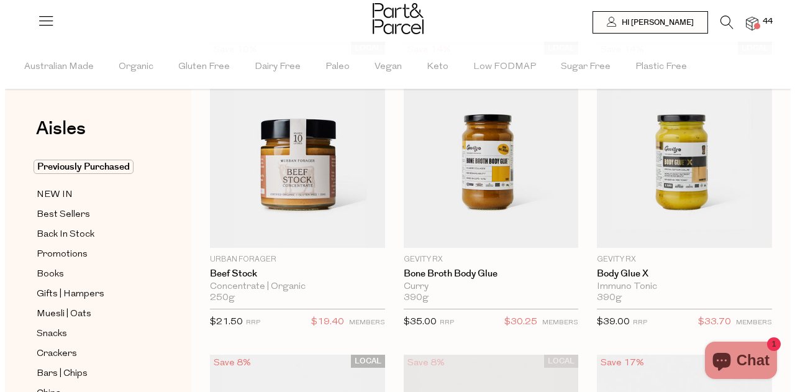
scroll to position [0, 0]
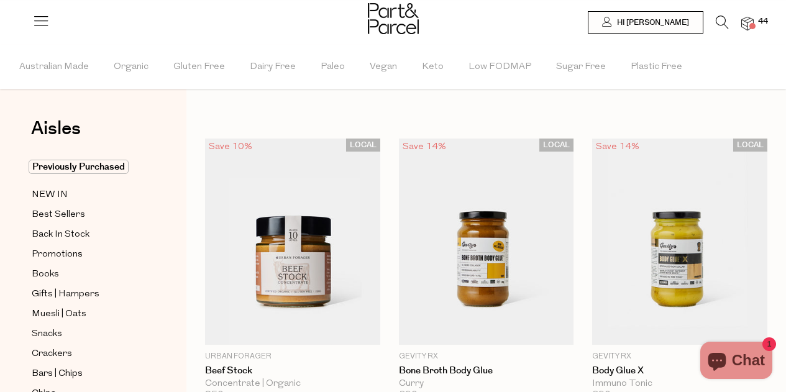
click at [720, 28] on icon at bounding box center [722, 23] width 13 height 14
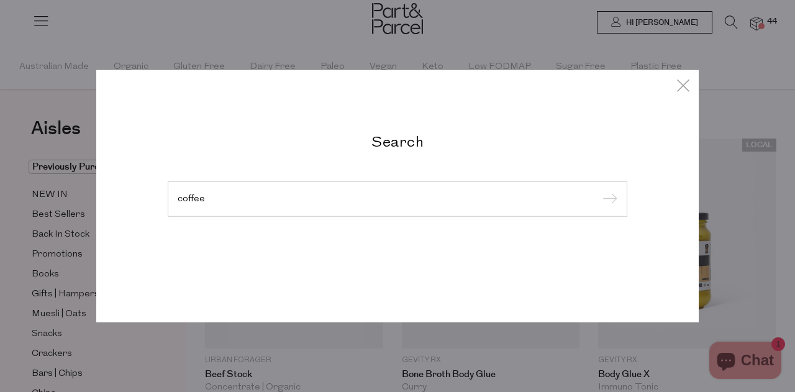
type input "coffee"
click at [599, 190] on input "submit" at bounding box center [608, 199] width 19 height 19
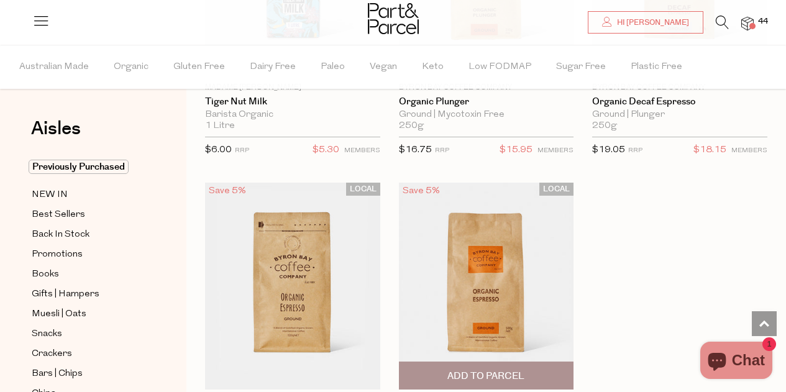
scroll to position [5095, 0]
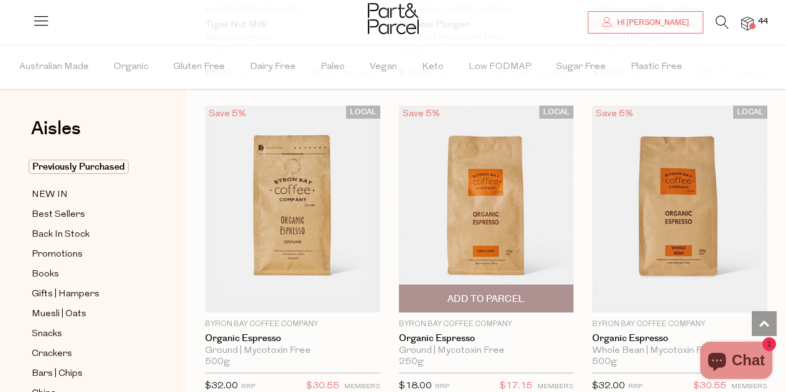
scroll to position [5220, 0]
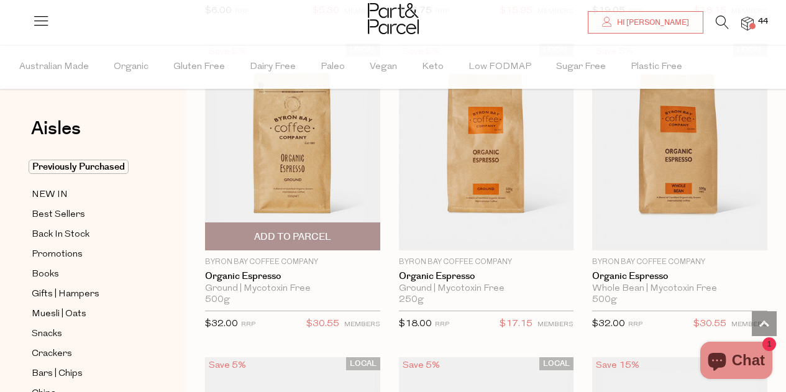
click at [304, 231] on span "Add To Parcel" at bounding box center [292, 237] width 77 height 13
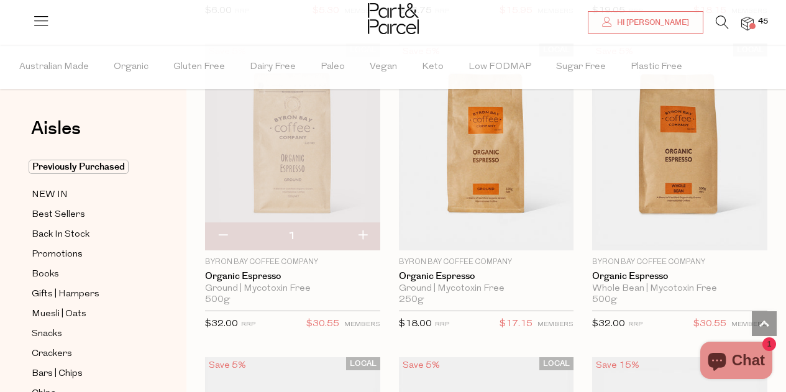
click at [724, 24] on icon at bounding box center [722, 23] width 13 height 14
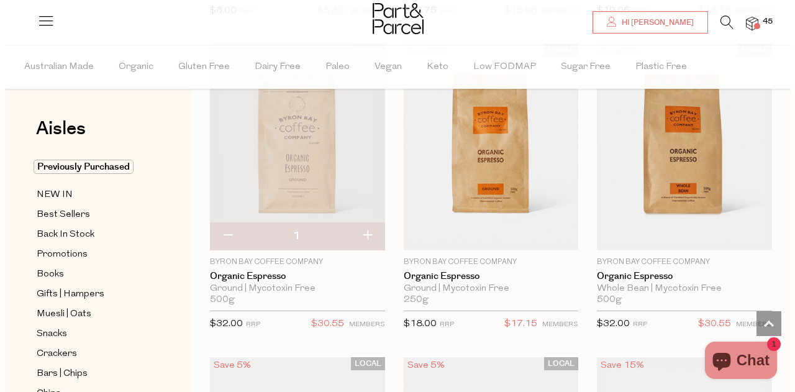
scroll to position [5280, 0]
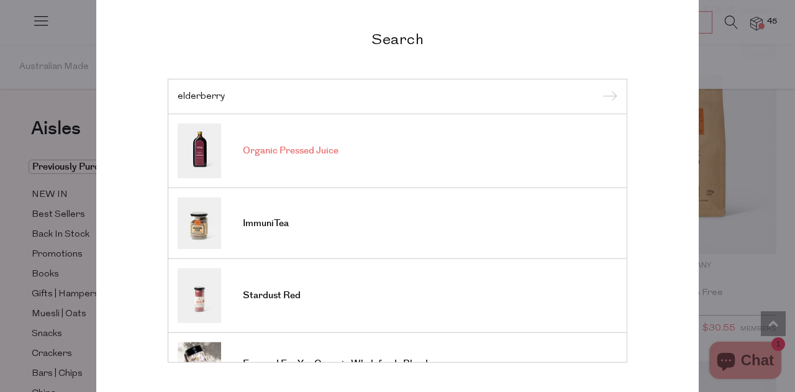
type input "elderberry"
click at [298, 145] on span "Organic Pressed Juice" at bounding box center [291, 151] width 96 height 12
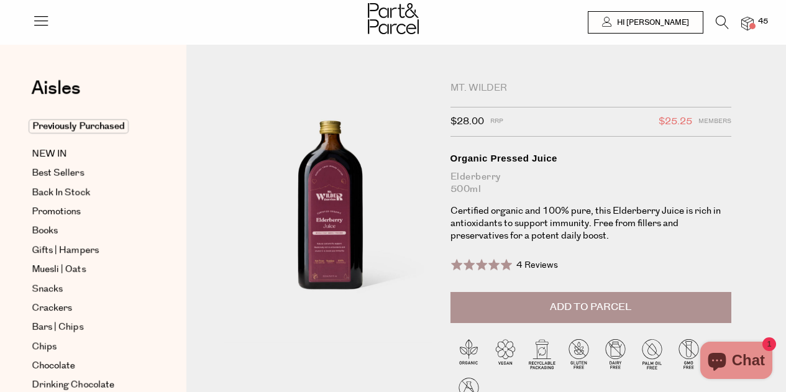
click at [570, 306] on span "Add to Parcel" at bounding box center [590, 307] width 81 height 14
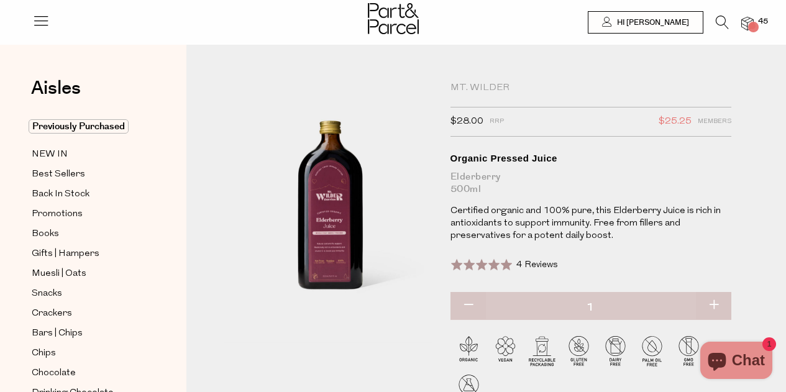
click at [720, 19] on icon at bounding box center [722, 23] width 13 height 14
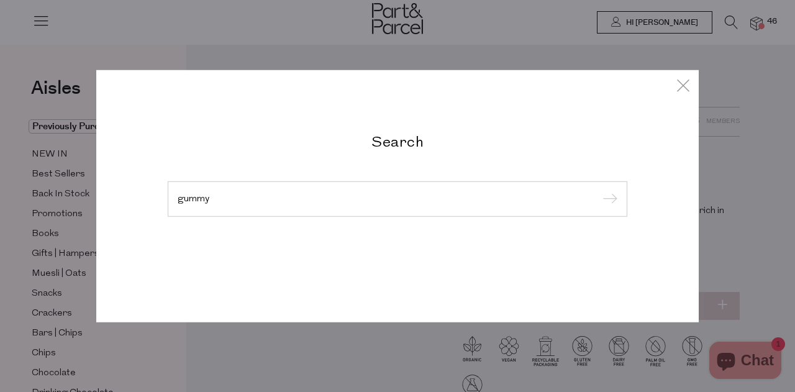
type input "gummy"
click at [599, 190] on input "submit" at bounding box center [608, 199] width 19 height 19
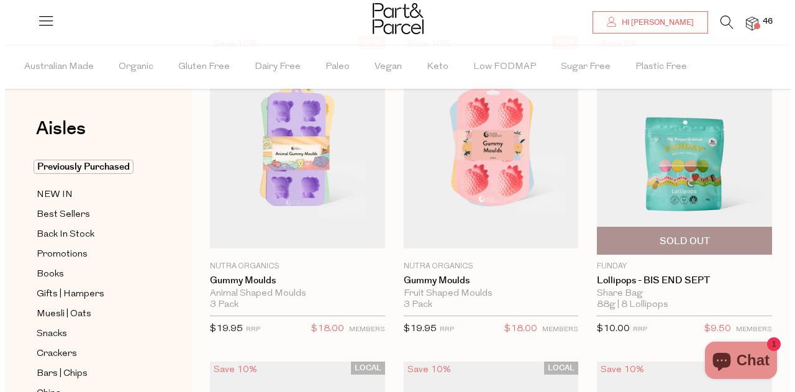
scroll to position [124, 0]
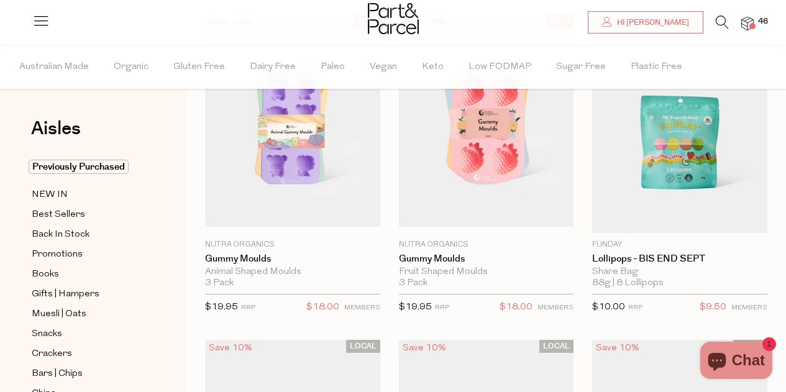
click at [722, 22] on icon at bounding box center [722, 23] width 13 height 14
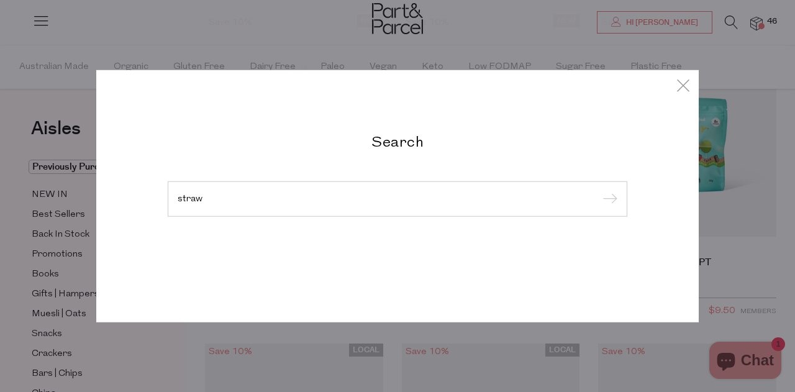
type input "straw"
click at [599, 190] on input "submit" at bounding box center [608, 199] width 19 height 19
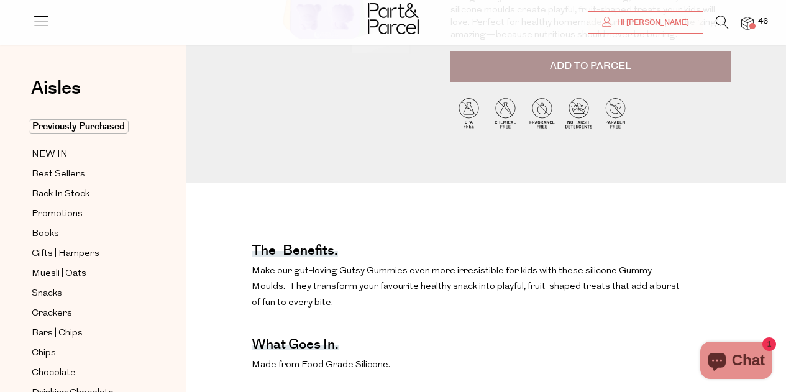
scroll to position [144, 0]
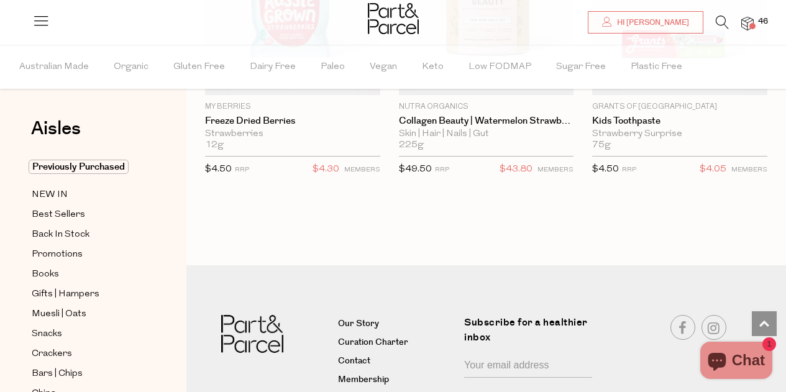
scroll to position [976, 0]
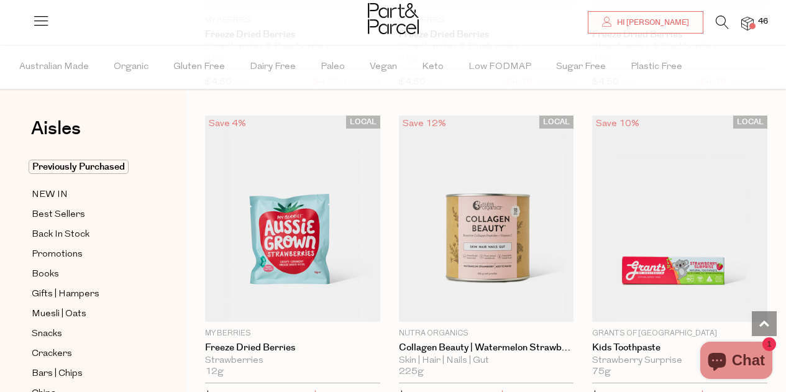
click at [721, 24] on icon at bounding box center [722, 23] width 13 height 14
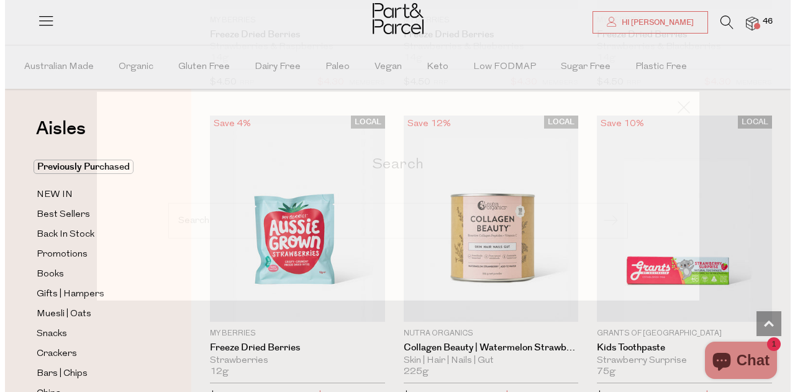
scroll to position [983, 0]
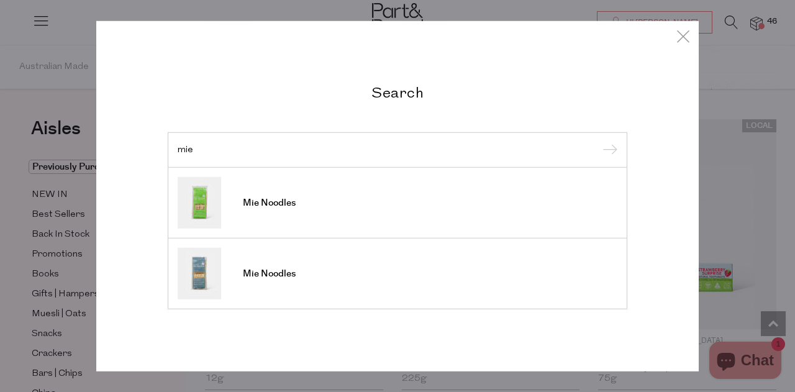
type input "mie"
click at [599, 141] on input "submit" at bounding box center [608, 150] width 19 height 19
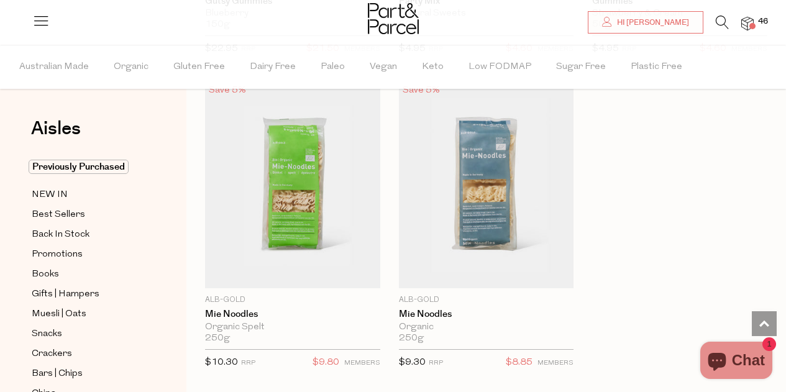
scroll to position [994, 0]
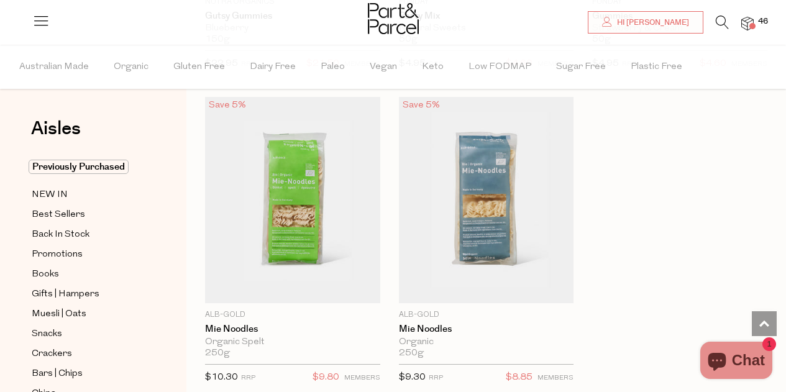
click at [722, 23] on icon at bounding box center [722, 23] width 13 height 14
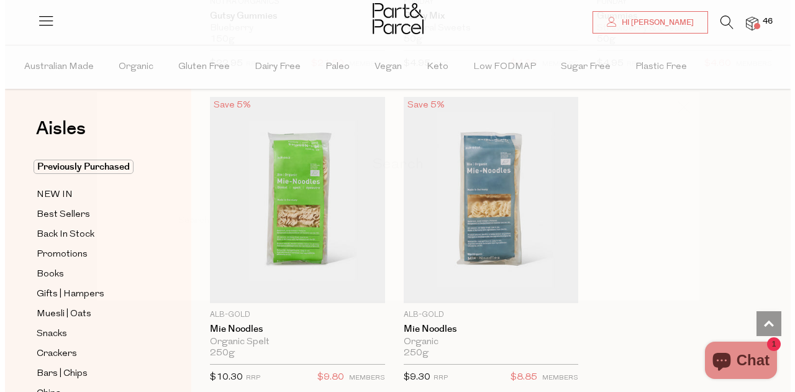
scroll to position [1005, 0]
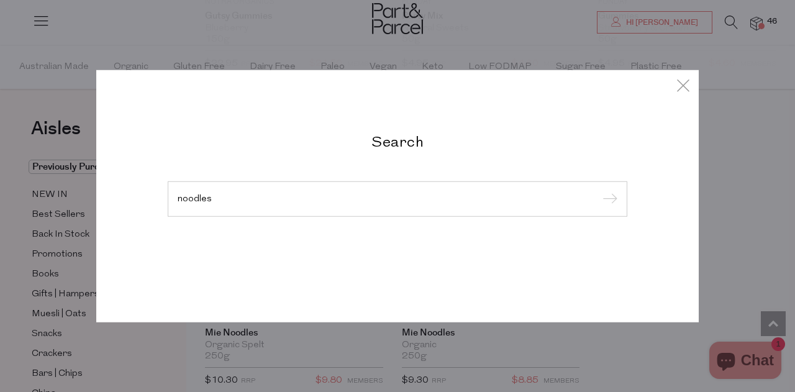
type input "noodles"
click at [599, 190] on input "submit" at bounding box center [608, 199] width 19 height 19
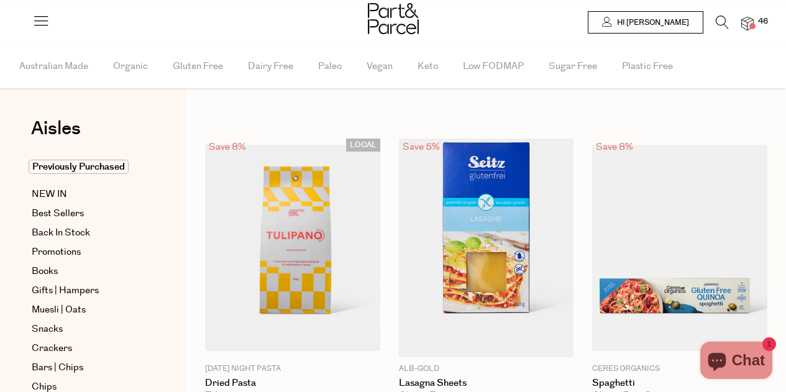
type input "3"
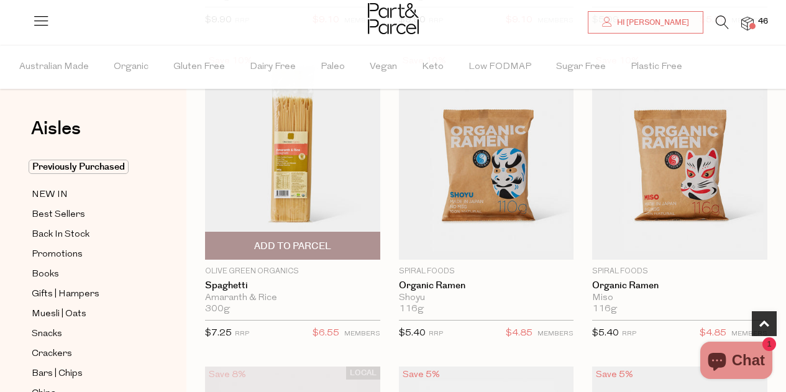
scroll to position [746, 0]
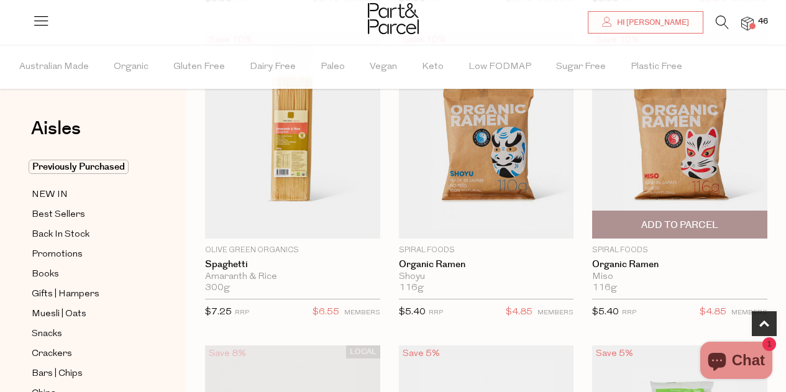
click at [690, 219] on span "Add To Parcel" at bounding box center [679, 225] width 77 height 13
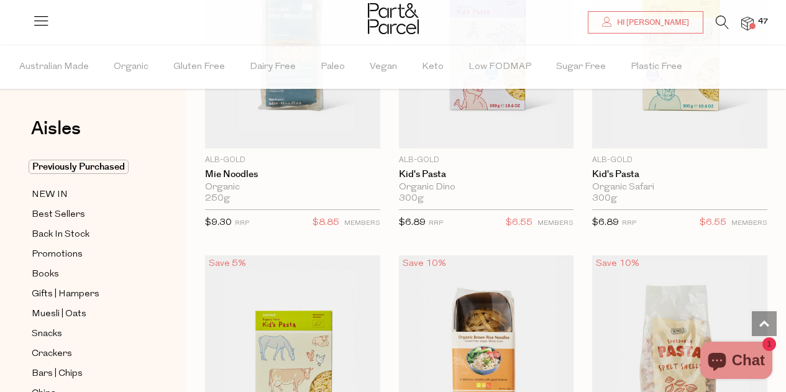
scroll to position [1429, 0]
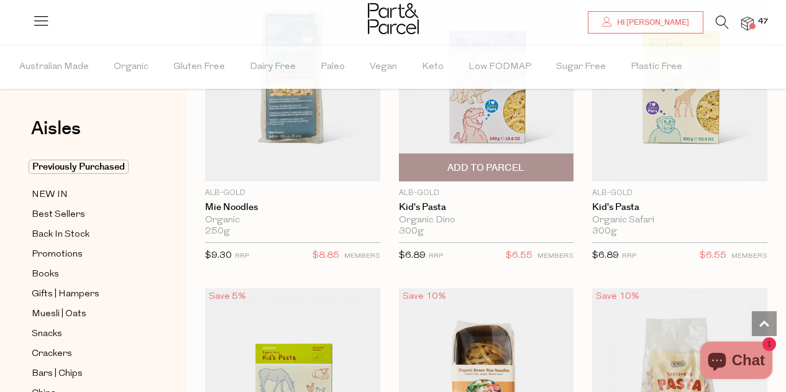
click at [500, 165] on span "Add To Parcel" at bounding box center [485, 168] width 77 height 13
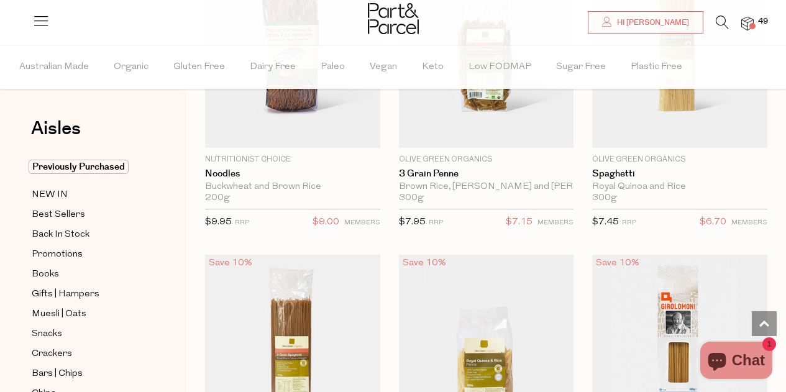
scroll to position [4723, 0]
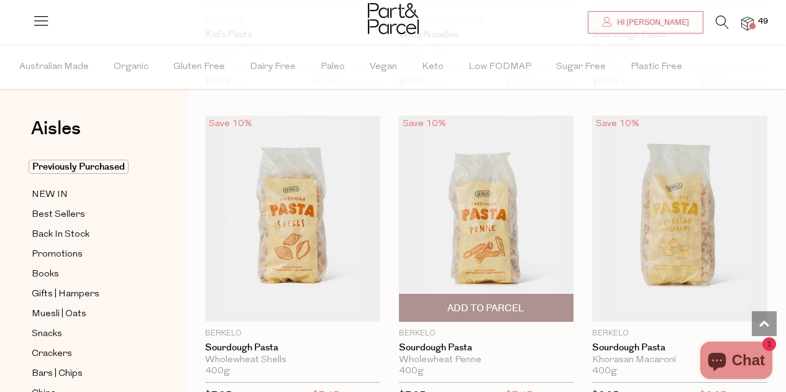
scroll to position [1926, 0]
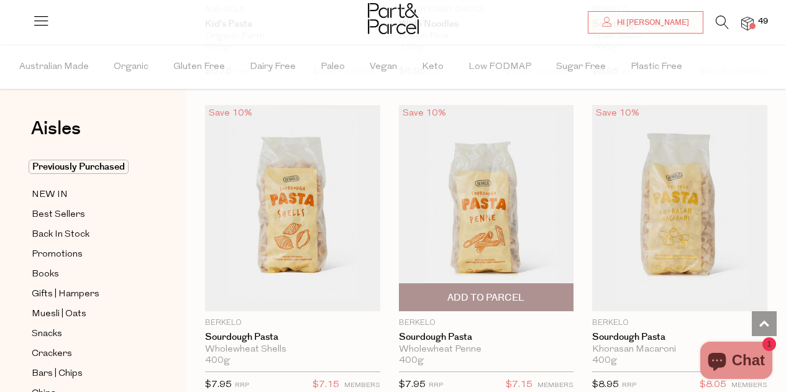
click at [509, 291] on span "Add To Parcel" at bounding box center [485, 297] width 77 height 13
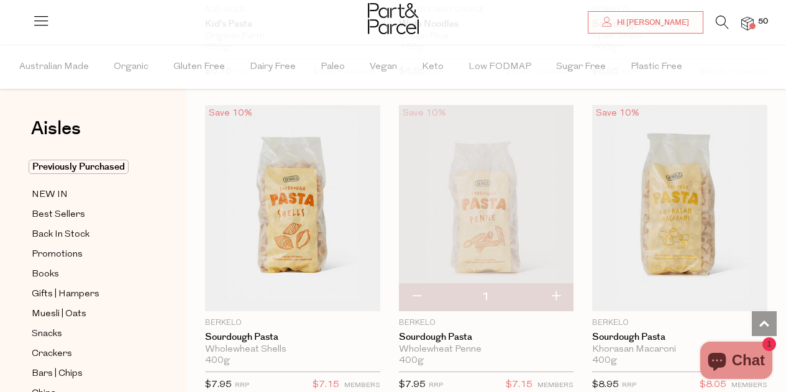
click at [413, 291] on button "button" at bounding box center [416, 296] width 35 height 27
type input "0"
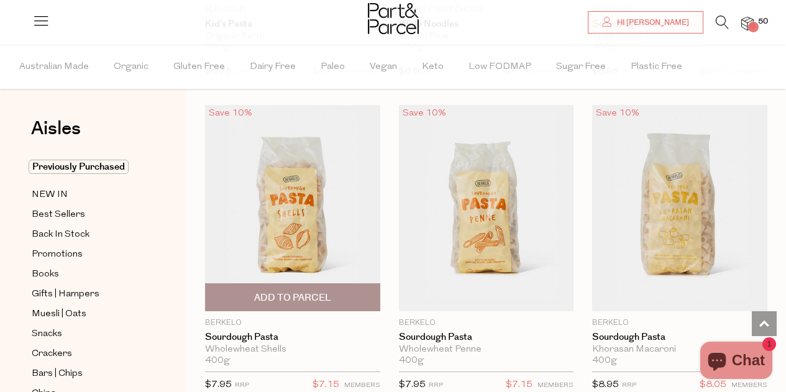
click at [286, 295] on span "Add To Parcel" at bounding box center [292, 297] width 77 height 13
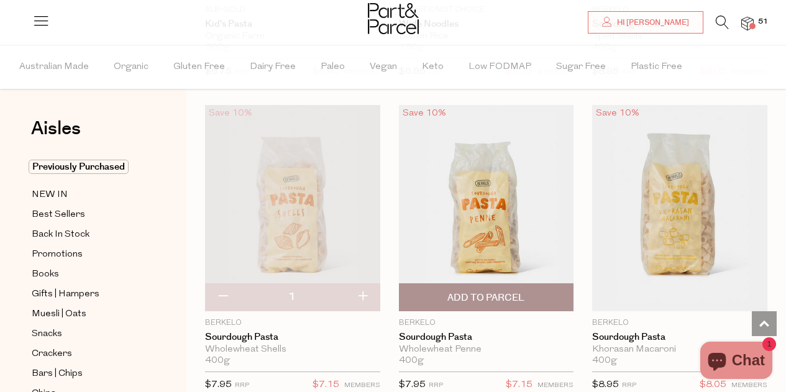
click at [481, 291] on span "Add to Parcel" at bounding box center [485, 297] width 77 height 13
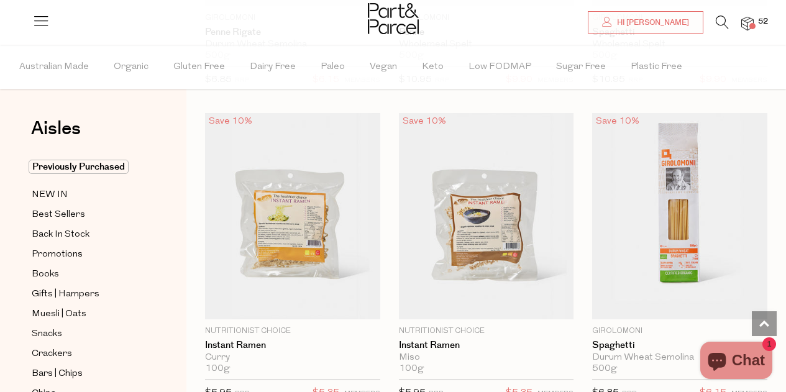
click at [716, 22] on icon at bounding box center [722, 23] width 13 height 14
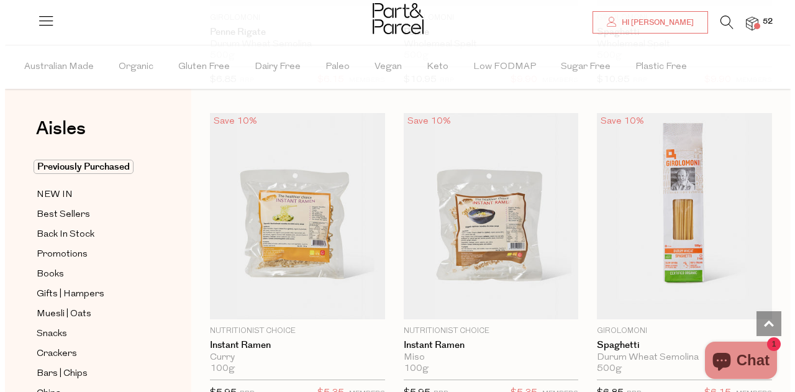
scroll to position [2888, 0]
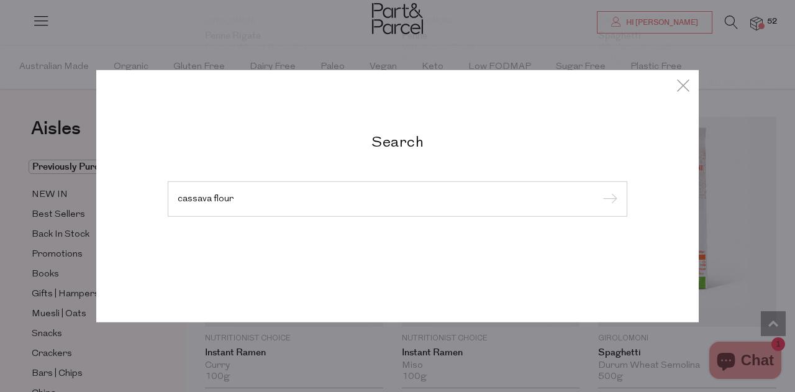
type input "cassava flour"
click at [599, 190] on input "submit" at bounding box center [608, 199] width 19 height 19
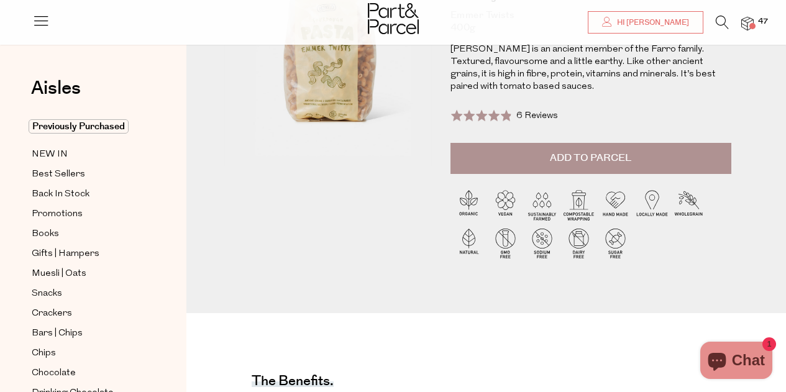
scroll to position [62, 0]
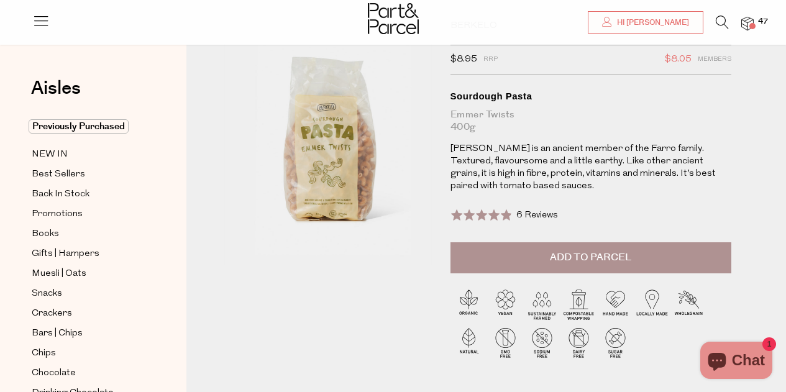
click at [619, 253] on span "Add to Parcel" at bounding box center [590, 257] width 81 height 14
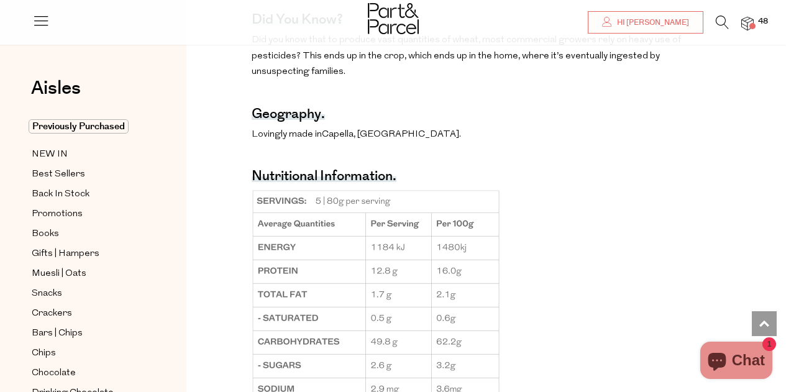
scroll to position [497, 0]
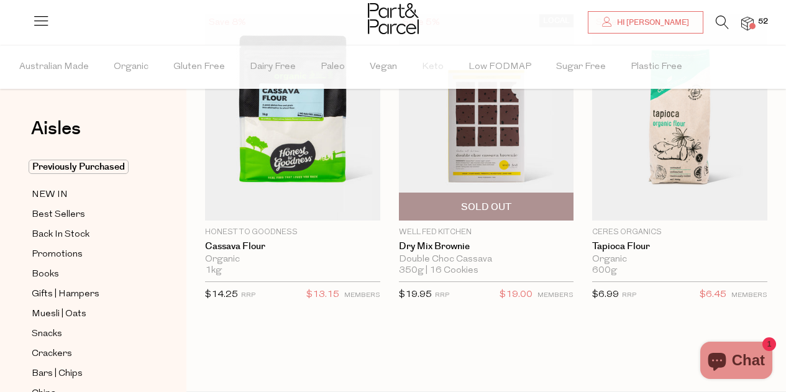
scroll to position [62, 0]
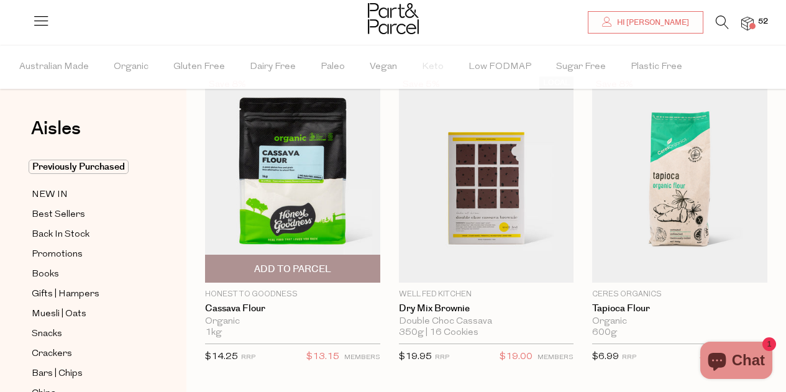
click at [300, 268] on span "Add To Parcel" at bounding box center [292, 269] width 77 height 13
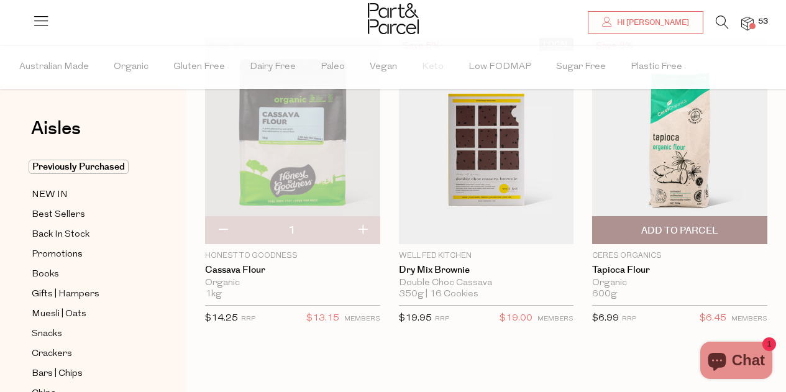
scroll to position [124, 0]
